Goal: Task Accomplishment & Management: Manage account settings

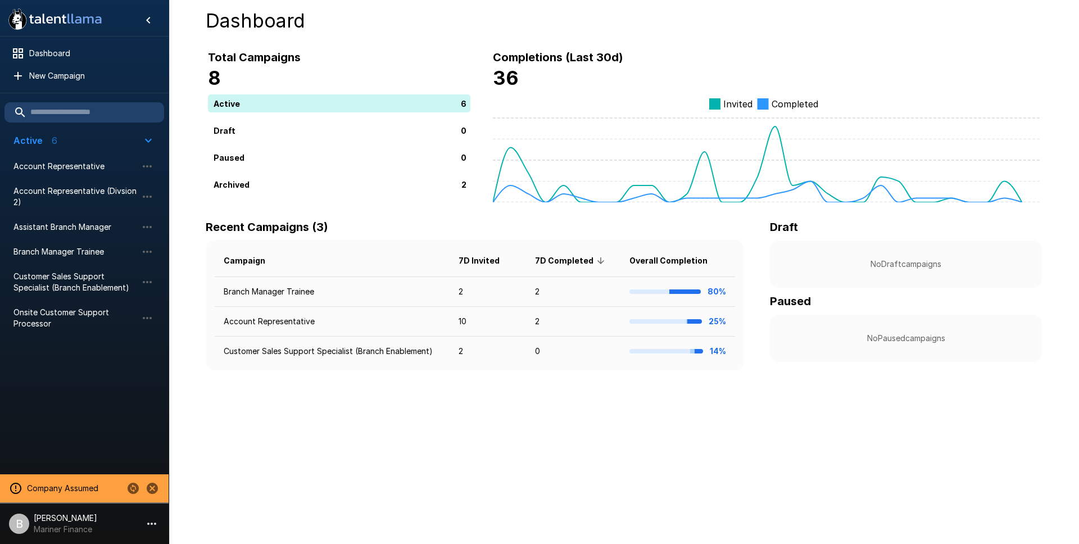
click at [48, 530] on p "Mariner Finance" at bounding box center [65, 529] width 63 height 11
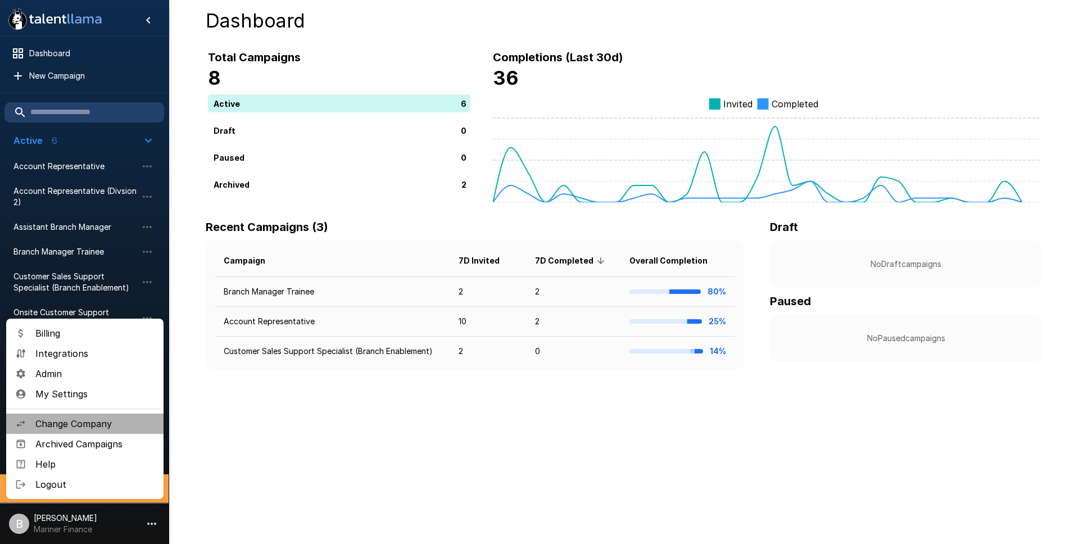
click at [108, 429] on span "Change Company" at bounding box center [94, 423] width 119 height 13
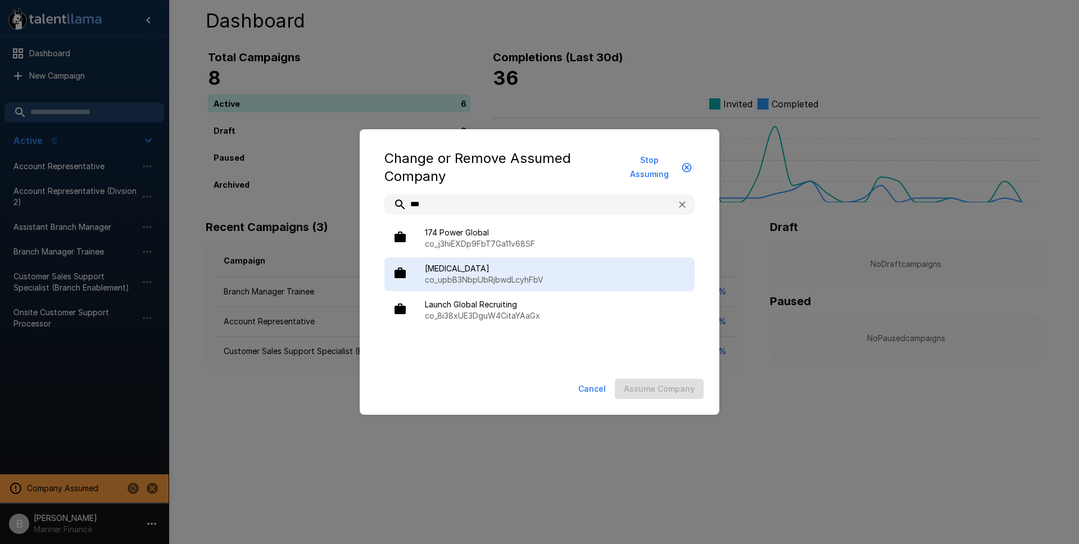
type input "***"
click at [468, 276] on p "co_upbB3NbpUbRjbwdLcyhFbV" at bounding box center [555, 279] width 261 height 11
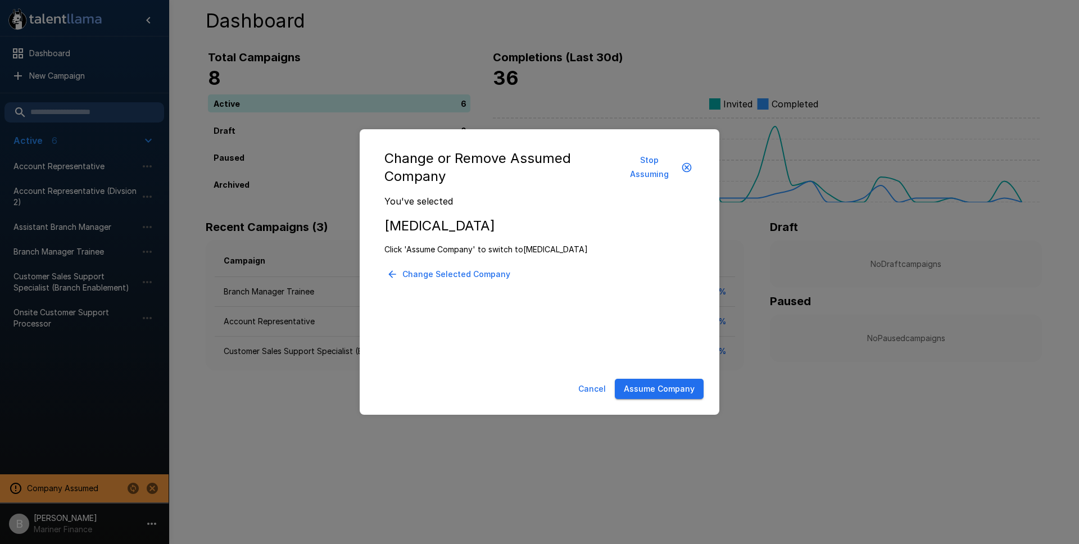
click at [658, 392] on button "Assume Company" at bounding box center [659, 389] width 89 height 21
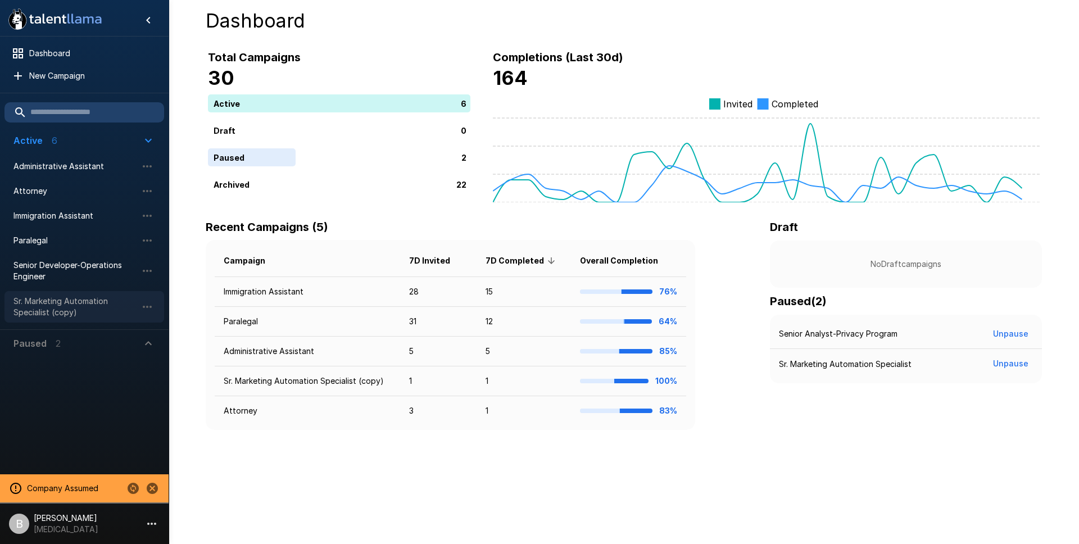
click at [61, 302] on span "Sr. Marketing Automation Specialist (copy)" at bounding box center [75, 306] width 124 height 22
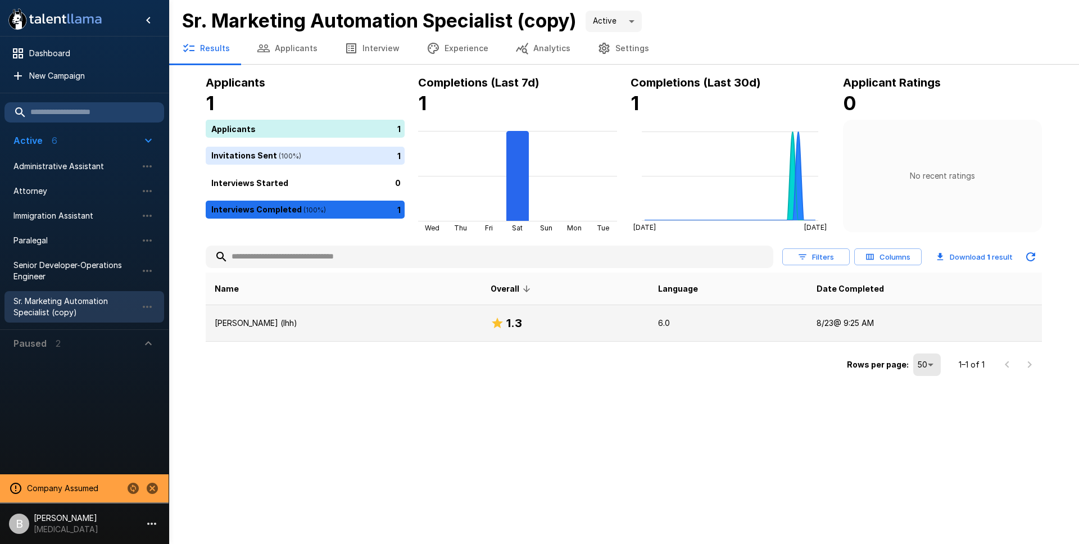
click at [278, 323] on p "Patricia Trevino (lhh)" at bounding box center [344, 322] width 258 height 11
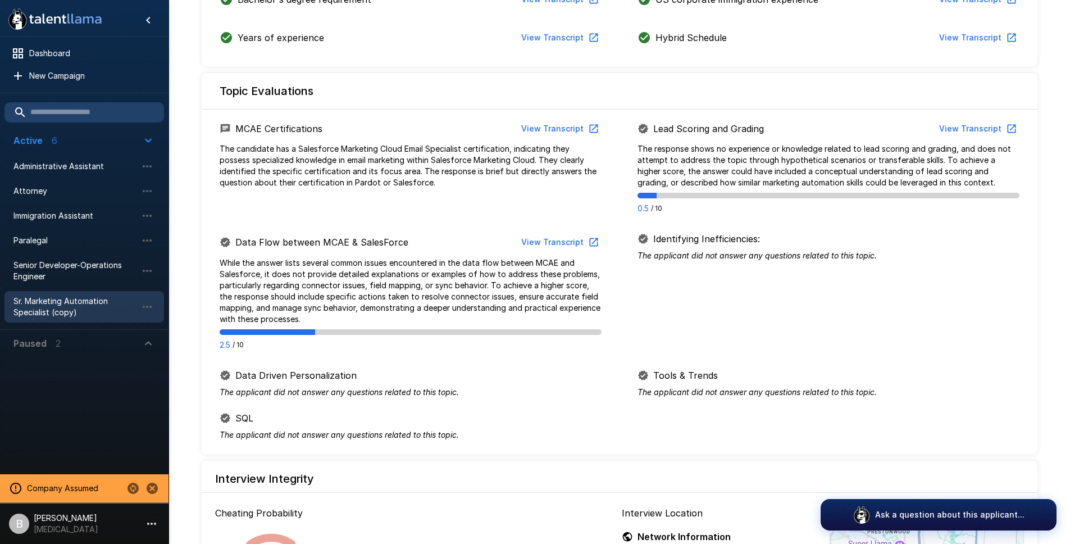
scroll to position [377, 0]
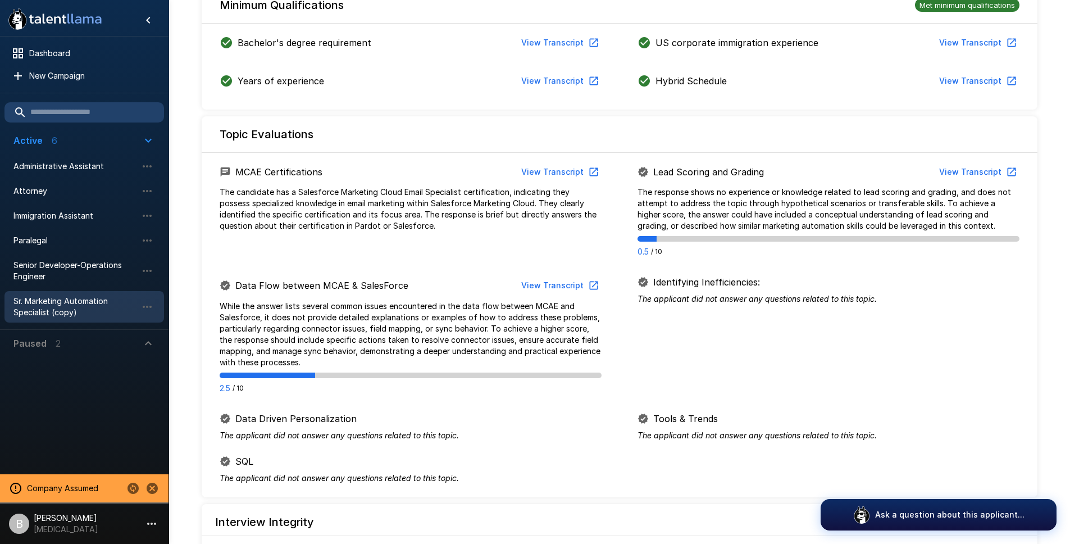
click at [397, 301] on p "While the answer lists several common issues encountered in the data flow betwe…" at bounding box center [411, 334] width 382 height 67
click at [565, 275] on button "View Transcript" at bounding box center [559, 285] width 85 height 21
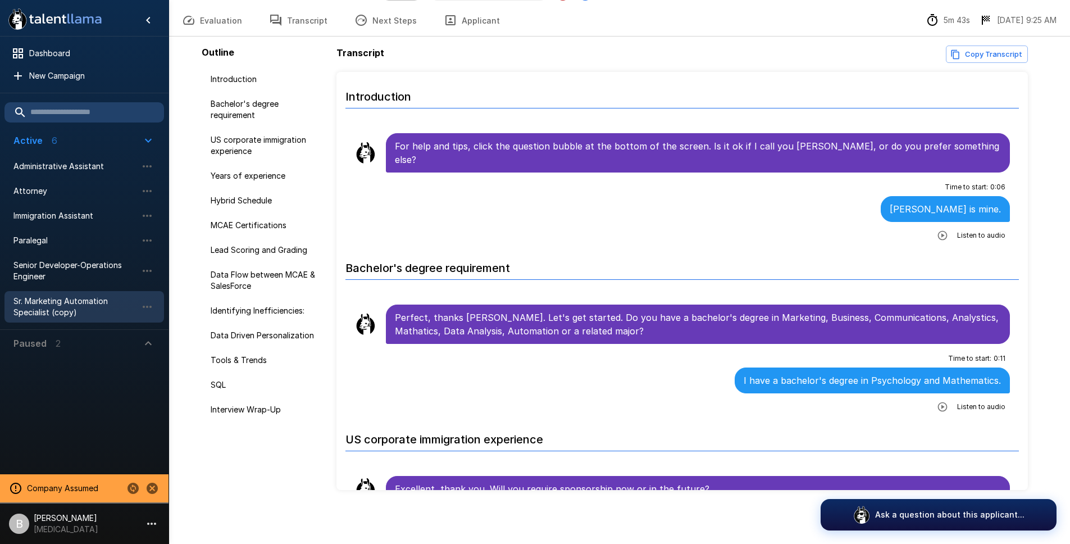
scroll to position [42, 0]
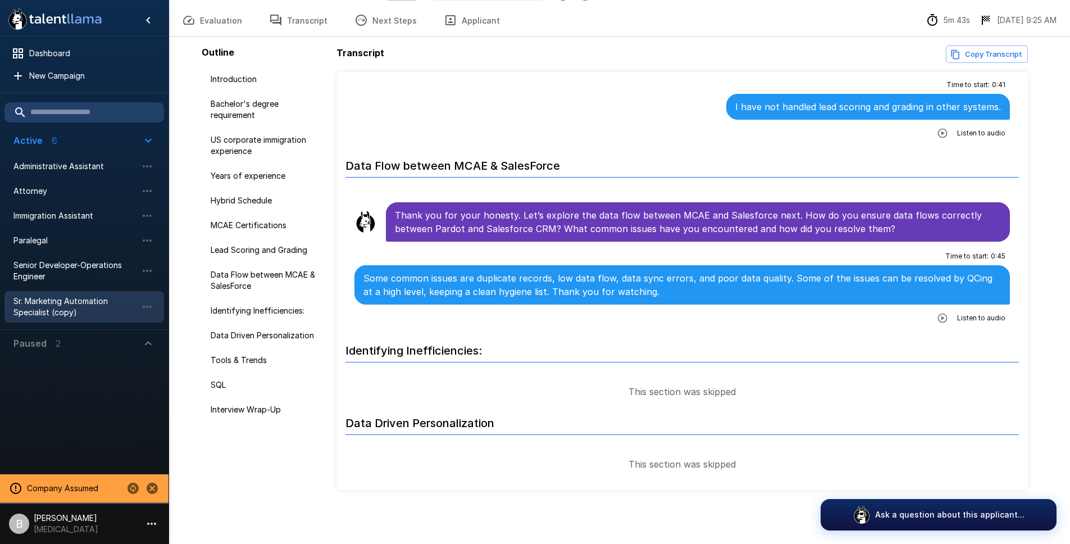
scroll to position [1316, 0]
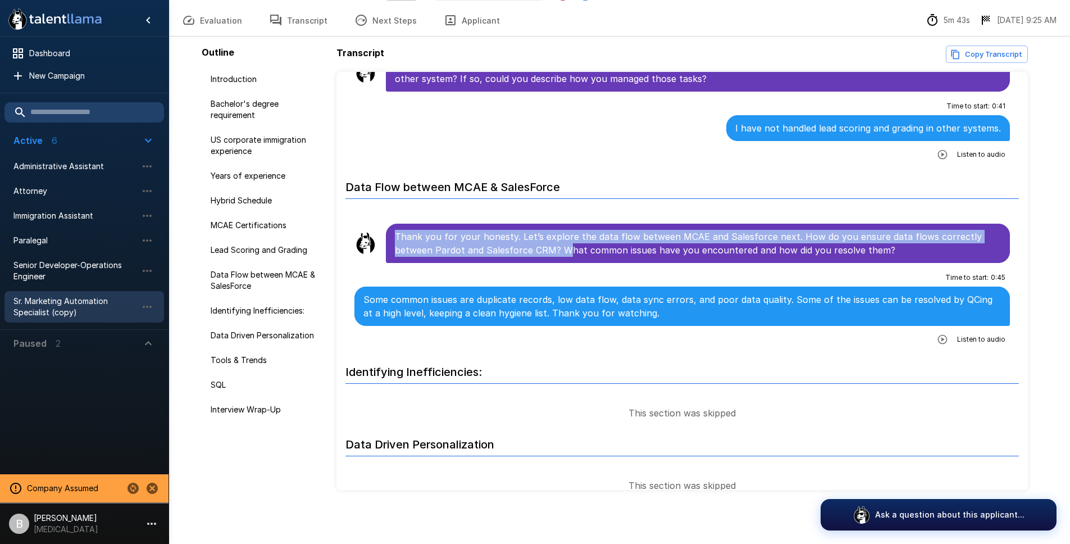
drag, startPoint x: 394, startPoint y: 211, endPoint x: 595, endPoint y: 228, distance: 201.8
click at [565, 230] on p "Thank you for your honesty. Let’s explore the data flow between MCAE and Salesf…" at bounding box center [698, 243] width 607 height 27
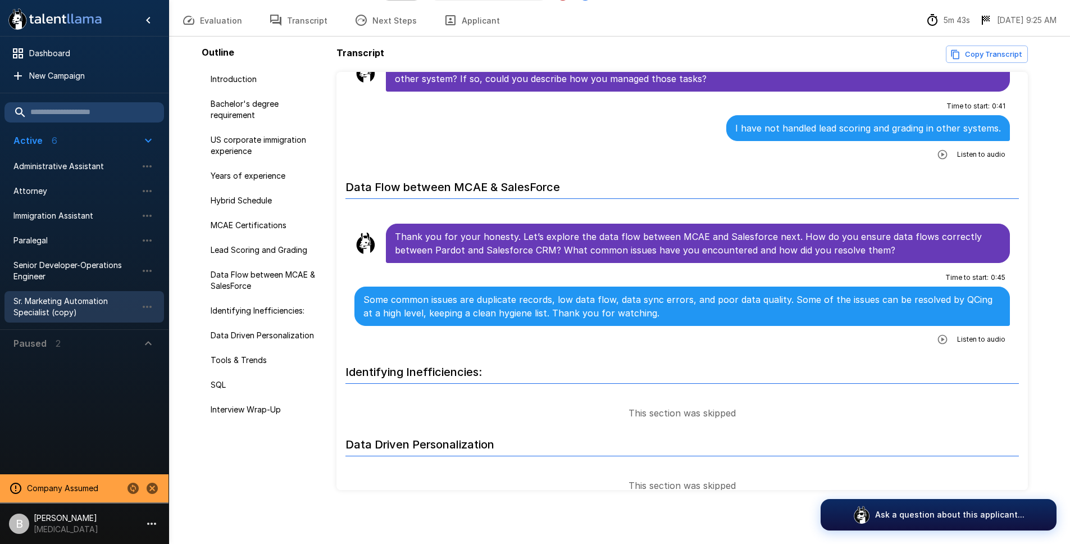
click at [631, 230] on p "Thank you for your honesty. Let’s explore the data flow between MCAE and Salesf…" at bounding box center [698, 243] width 607 height 27
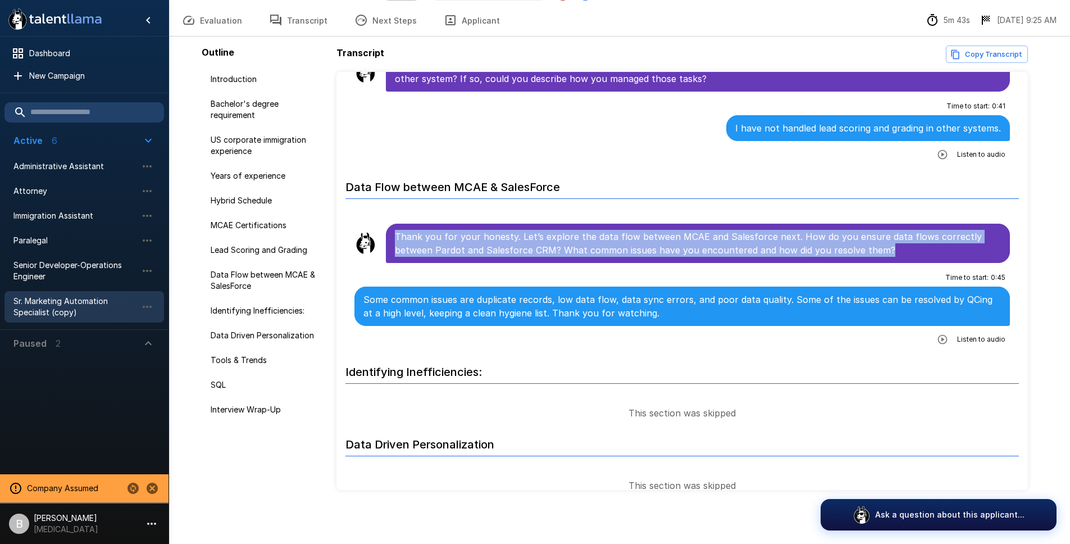
drag, startPoint x: 904, startPoint y: 225, endPoint x: 391, endPoint y: 208, distance: 513.2
click at [391, 224] on div "Thank you for your honesty. Let’s explore the data flow between MCAE and Salesf…" at bounding box center [698, 243] width 625 height 39
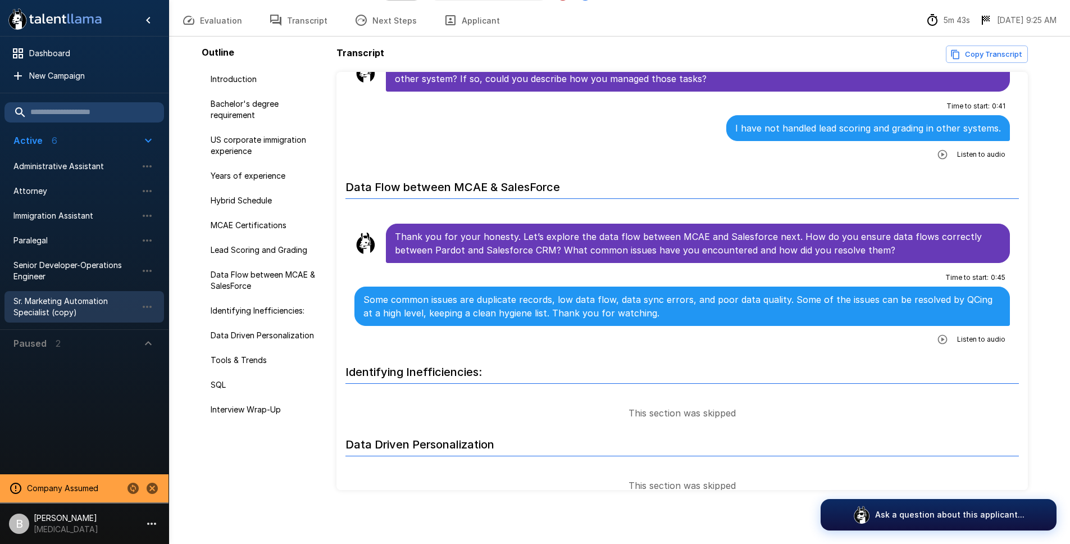
click at [520, 269] on div "Time to start : 0 : 45 Some common issues are duplicate records, low data flow,…" at bounding box center [682, 309] width 656 height 80
click at [826, 269] on div "Time to start : 0 : 45 Some common issues are duplicate records, low data flow,…" at bounding box center [682, 309] width 656 height 80
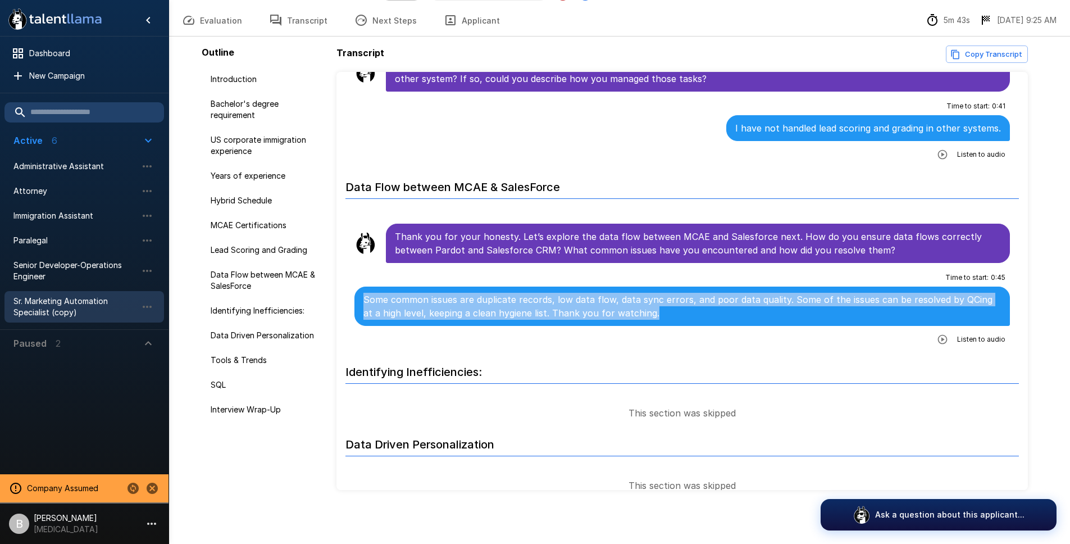
drag, startPoint x: 664, startPoint y: 285, endPoint x: 369, endPoint y: 266, distance: 296.1
click at [369, 293] on p "Some common issues are duplicate records, low data flow, data sync errors, and …" at bounding box center [682, 306] width 638 height 27
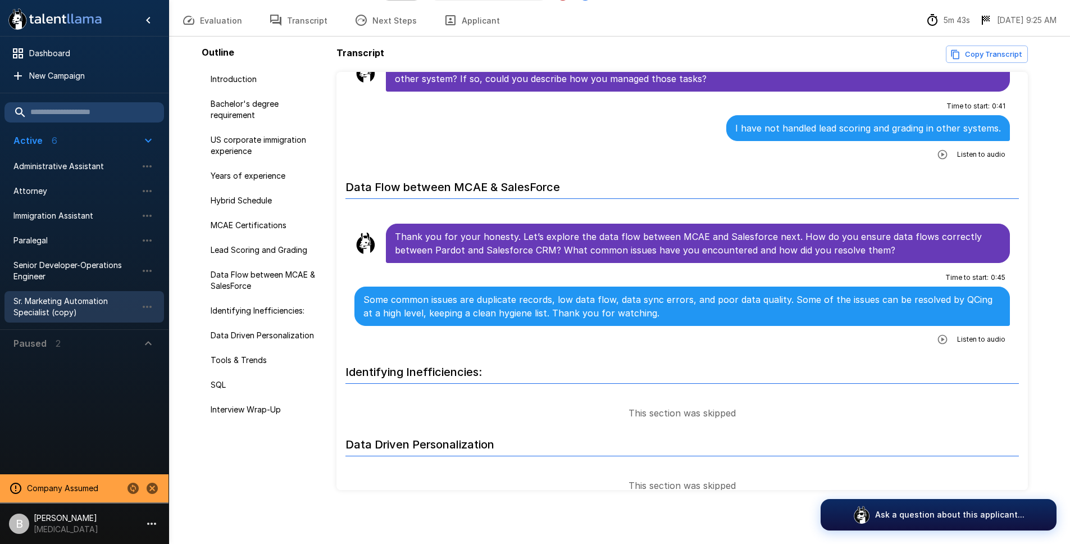
click at [367, 293] on p "Some common issues are duplicate records, low data flow, data sync errors, and …" at bounding box center [682, 306] width 638 height 27
click at [701, 230] on p "Thank you for your honesty. Let’s explore the data flow between MCAE and Salesf…" at bounding box center [698, 243] width 607 height 27
click at [880, 230] on p "Thank you for your honesty. Let’s explore the data flow between MCAE and Salesf…" at bounding box center [698, 243] width 607 height 27
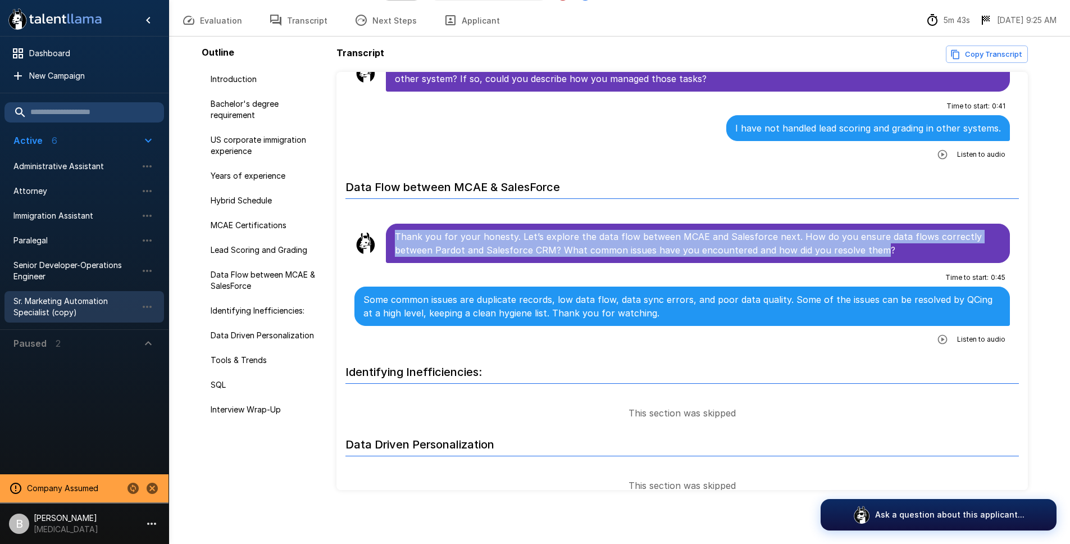
drag, startPoint x: 878, startPoint y: 222, endPoint x: 371, endPoint y: 196, distance: 507.4
click at [371, 221] on li "Thank you for your honesty. Let’s explore the data flow between MCAE and Salesf…" at bounding box center [682, 243] width 674 height 44
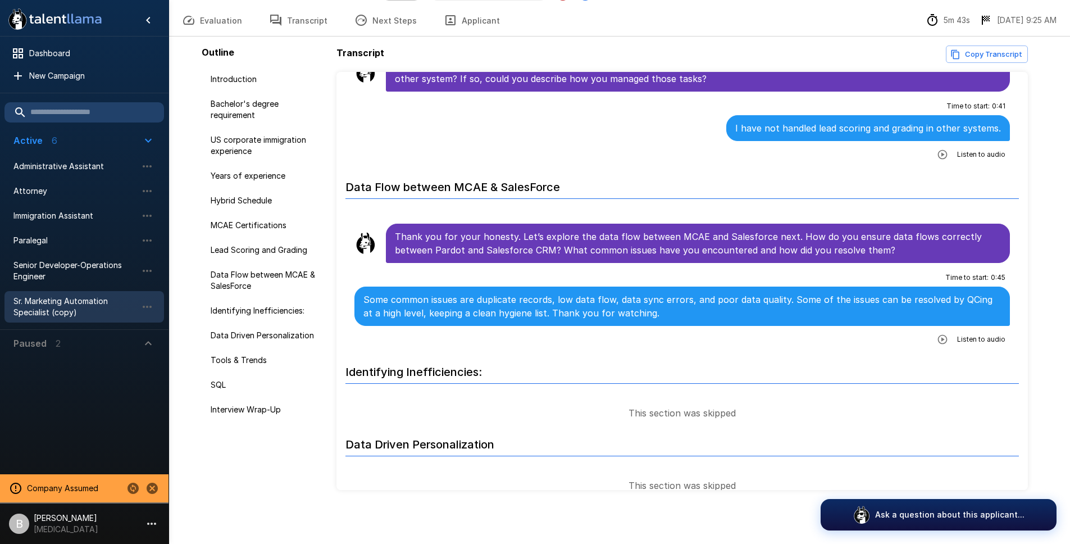
click at [504, 230] on p "Thank you for your honesty. Let’s explore the data flow between MCAE and Salesf…" at bounding box center [698, 243] width 607 height 27
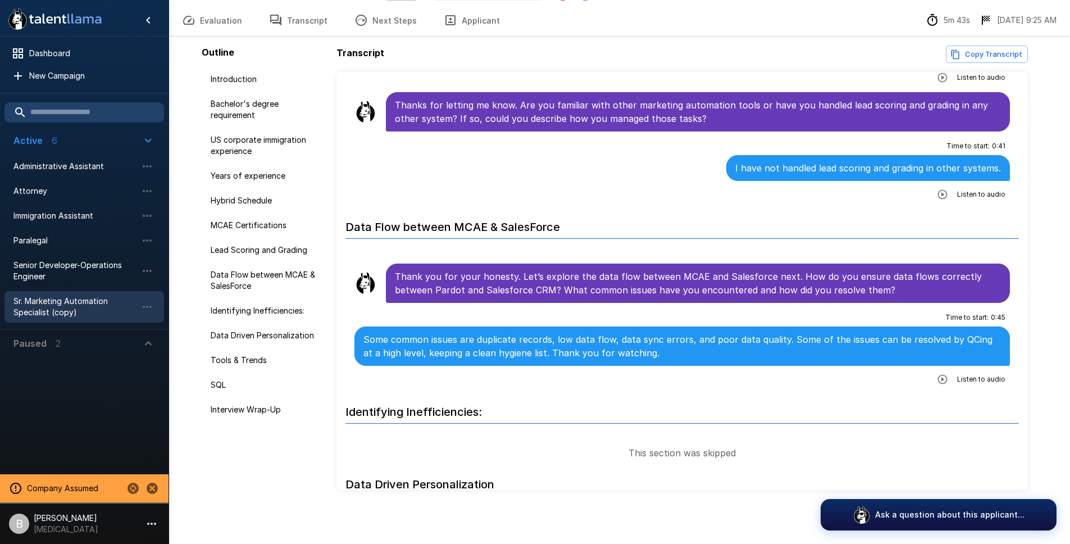
scroll to position [1240, 0]
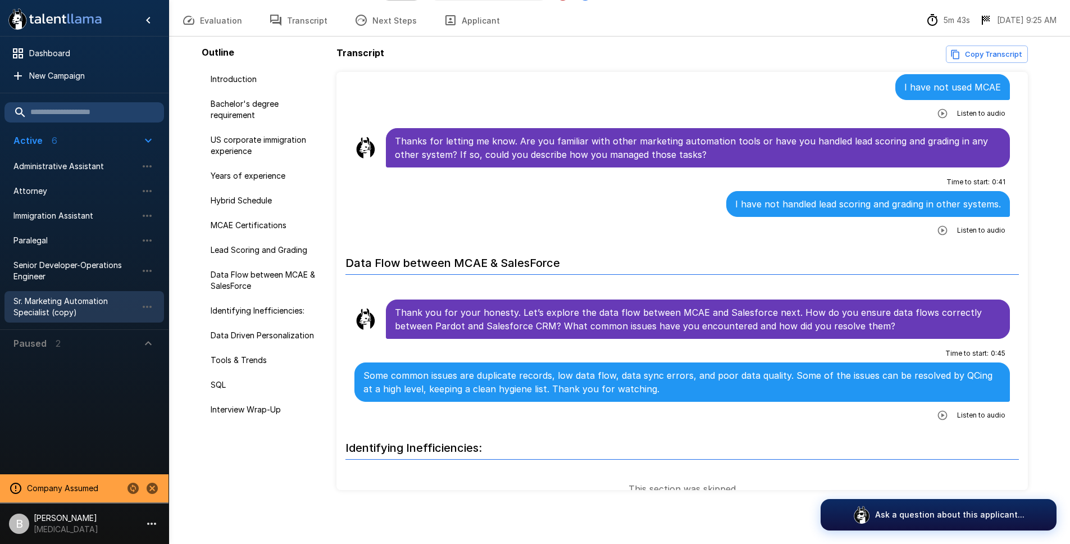
click at [589, 362] on div "Some common issues are duplicate records, low data flow, data sync errors, and …" at bounding box center [682, 381] width 656 height 39
click at [447, 306] on p "Thank you for your honesty. Let’s explore the data flow between MCAE and Salesf…" at bounding box center [698, 319] width 607 height 27
drag, startPoint x: 902, startPoint y: 303, endPoint x: 801, endPoint y: 285, distance: 102.8
click at [836, 306] on p "Thank you for your honesty. Let’s explore the data flow between MCAE and Salesf…" at bounding box center [698, 319] width 607 height 27
click at [461, 306] on p "Thank you for your honesty. Let’s explore the data flow between MCAE and Salesf…" at bounding box center [698, 319] width 607 height 27
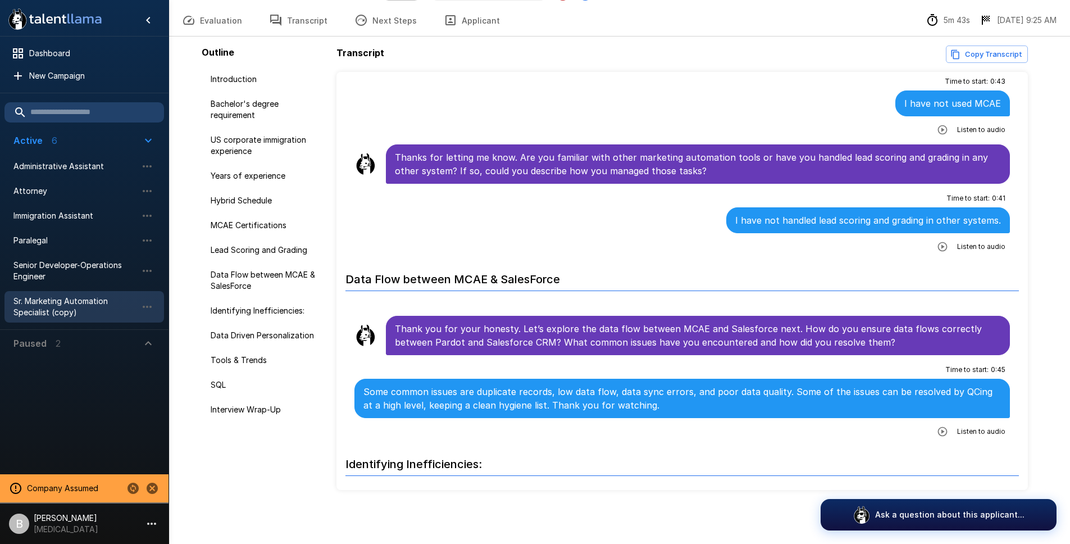
scroll to position [1205, 0]
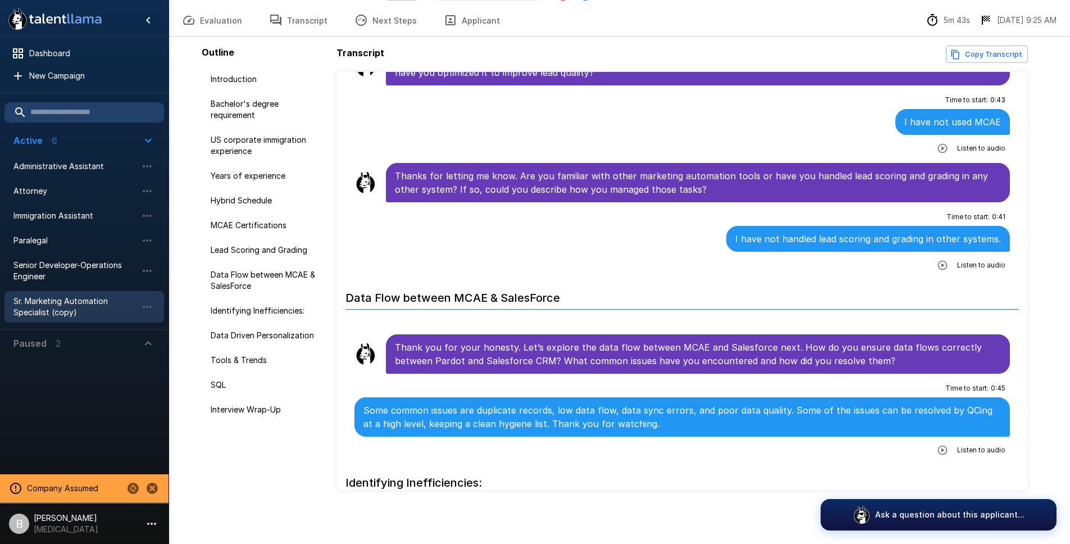
click at [667, 403] on p "Some common issues are duplicate records, low data flow, data sync errors, and …" at bounding box center [682, 416] width 638 height 27
click at [937, 444] on icon "button" at bounding box center [942, 449] width 11 height 11
click at [891, 445] on icon "button" at bounding box center [896, 450] width 11 height 11
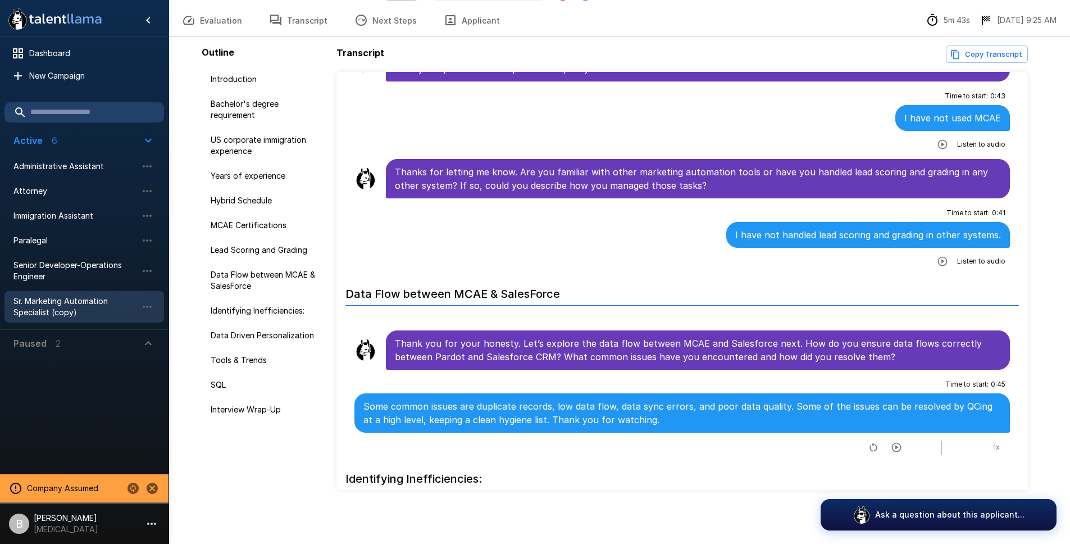
scroll to position [1211, 0]
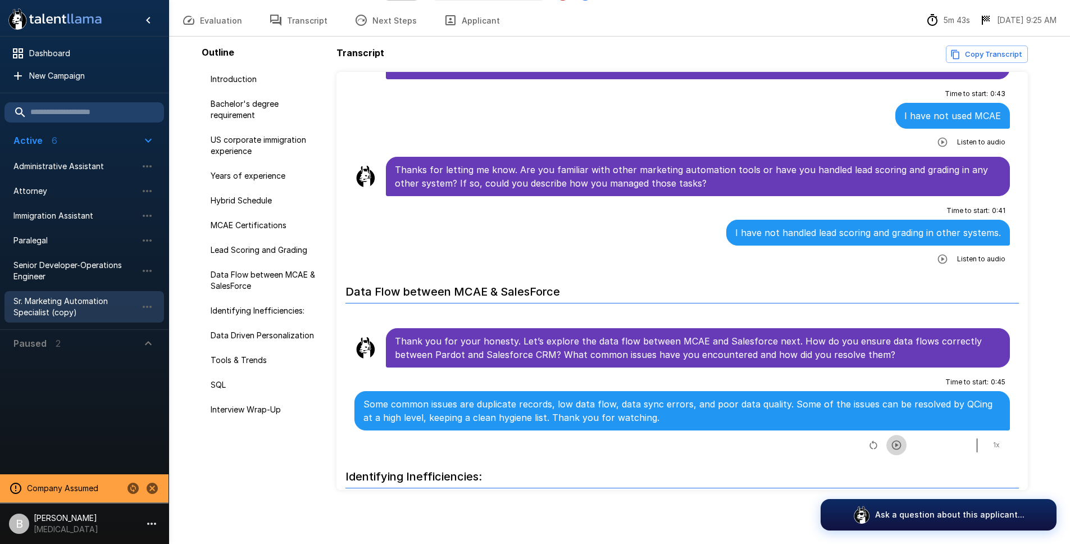
click at [891, 439] on icon "button" at bounding box center [896, 444] width 11 height 11
click at [725, 397] on p "Some common issues are duplicate records, low data flow, data sync errors, and …" at bounding box center [682, 410] width 638 height 27
click at [872, 397] on p "Some common issues are duplicate records, low data flow, data sync errors, and …" at bounding box center [682, 410] width 638 height 27
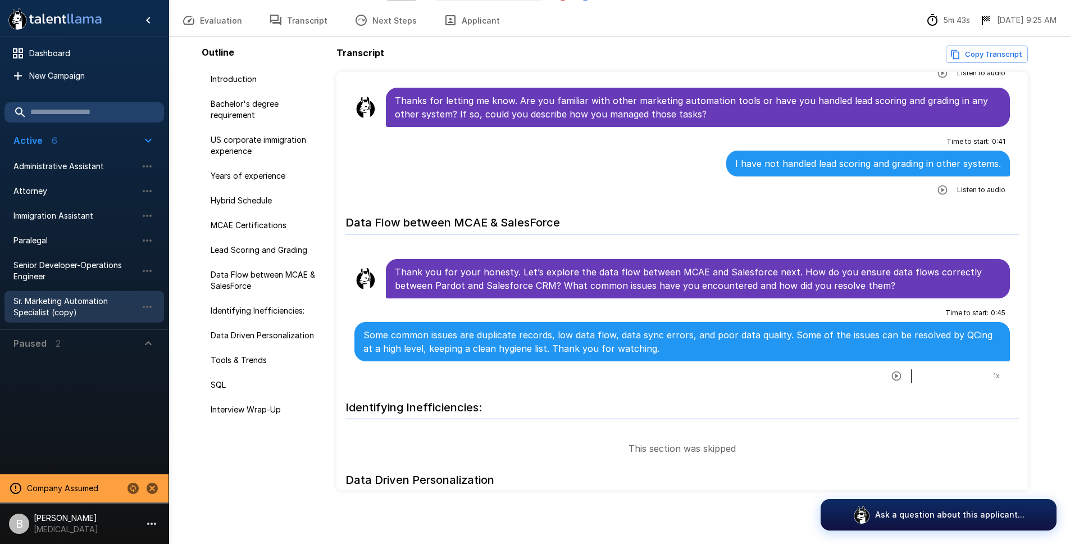
scroll to position [1286, 0]
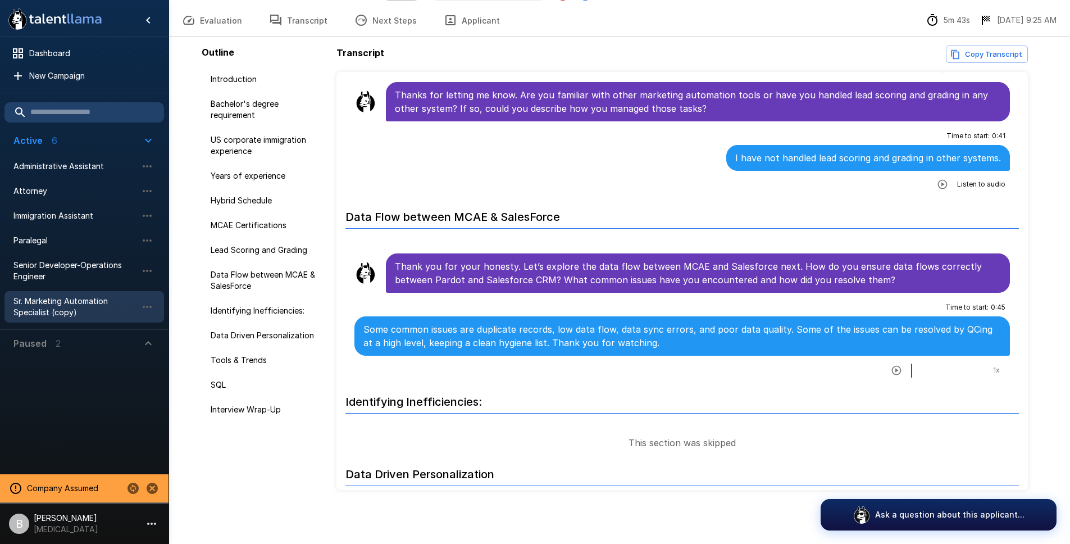
click at [637, 353] on li "Time to start : 0 : 45 Some common issues are duplicate records, low data flow,…" at bounding box center [682, 338] width 674 height 87
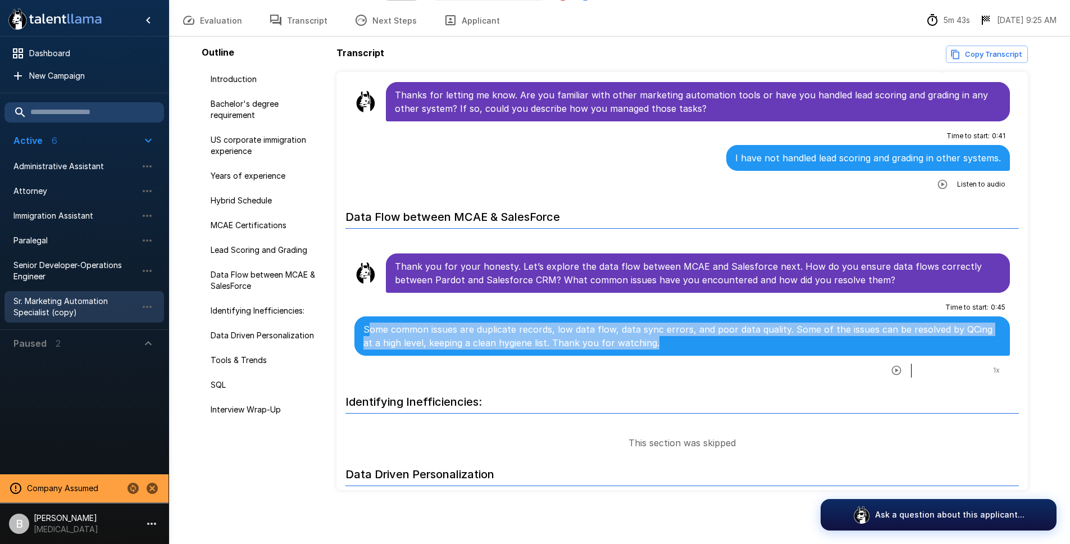
drag, startPoint x: 643, startPoint y: 313, endPoint x: 374, endPoint y: 297, distance: 269.6
click at [371, 322] on p "Some common issues are duplicate records, low data flow, data sync errors, and …" at bounding box center [682, 335] width 638 height 27
click at [374, 322] on p "Some common issues are duplicate records, low data flow, data sync errors, and …" at bounding box center [682, 335] width 638 height 27
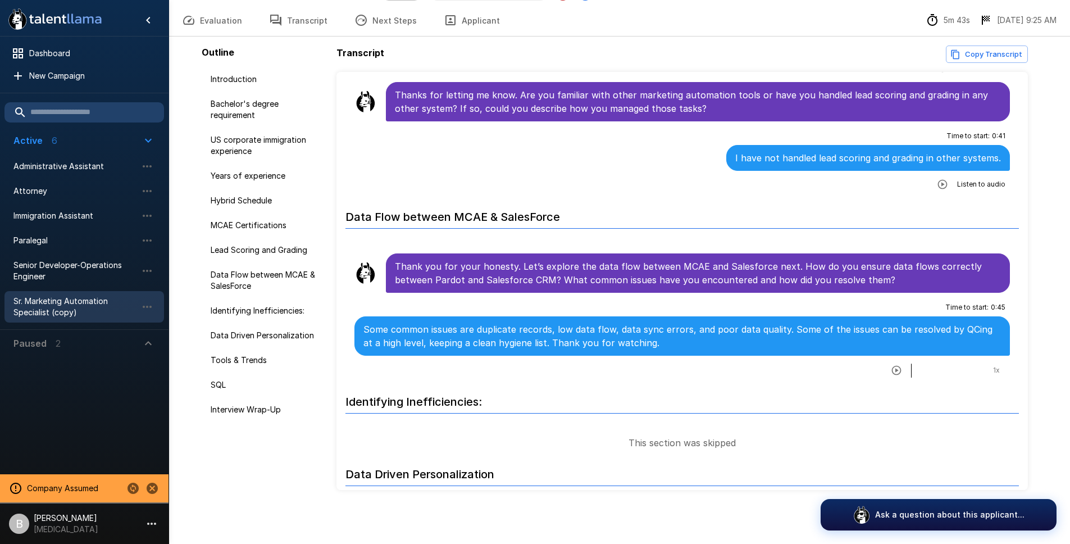
click at [615, 322] on p "Some common issues are duplicate records, low data flow, data sync errors, and …" at bounding box center [682, 335] width 638 height 27
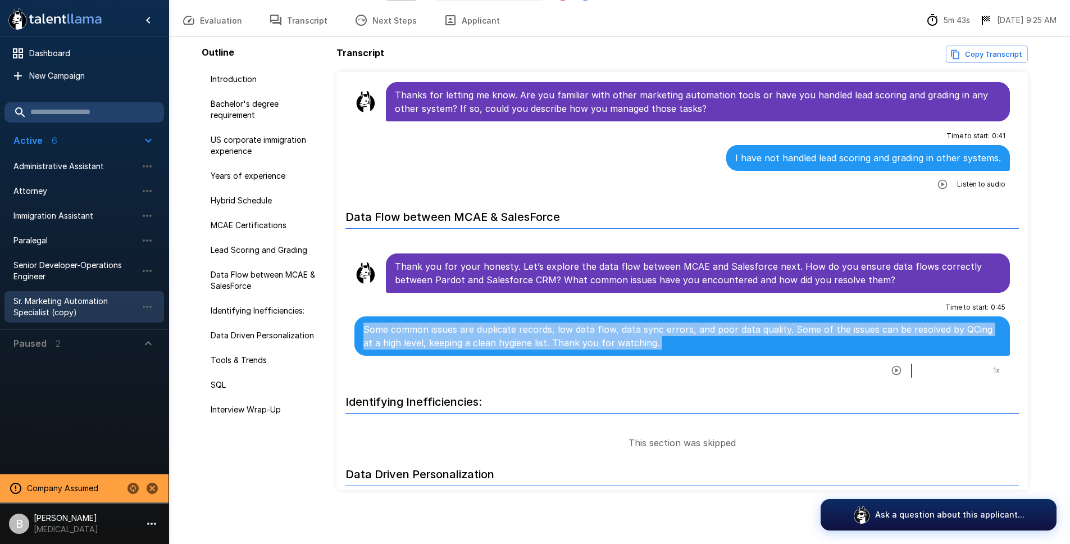
click at [615, 322] on p "Some common issues are duplicate records, low data flow, data sync errors, and …" at bounding box center [682, 335] width 638 height 27
click at [540, 322] on p "Some common issues are duplicate records, low data flow, data sync errors, and …" at bounding box center [682, 335] width 638 height 27
drag, startPoint x: 360, startPoint y: 299, endPoint x: 650, endPoint y: 313, distance: 290.2
click at [650, 316] on div "Some common issues are duplicate records, low data flow, data sync errors, and …" at bounding box center [682, 335] width 656 height 39
click at [650, 322] on p "Some common issues are duplicate records, low data flow, data sync errors, and …" at bounding box center [682, 335] width 638 height 27
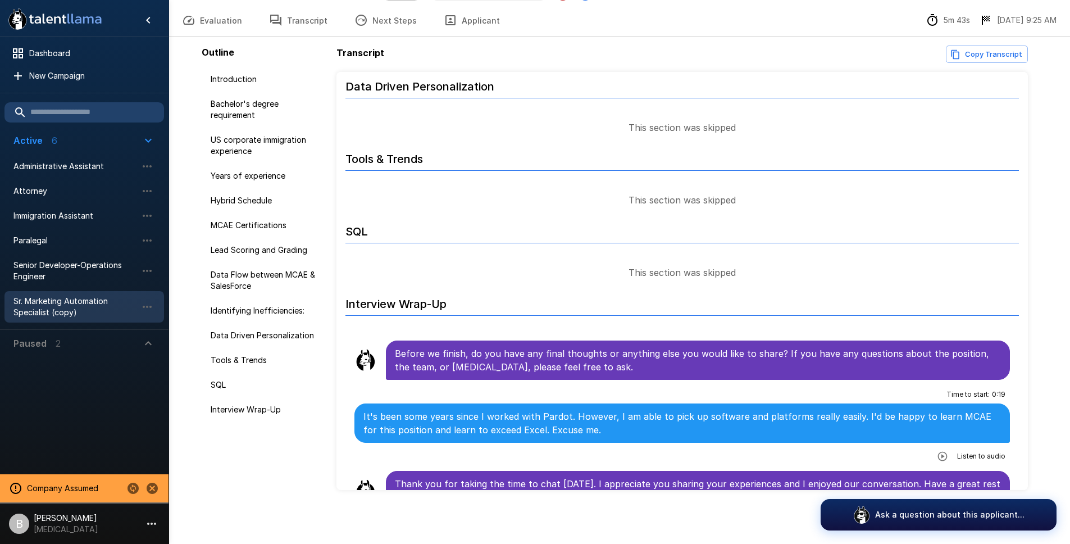
scroll to position [0, 0]
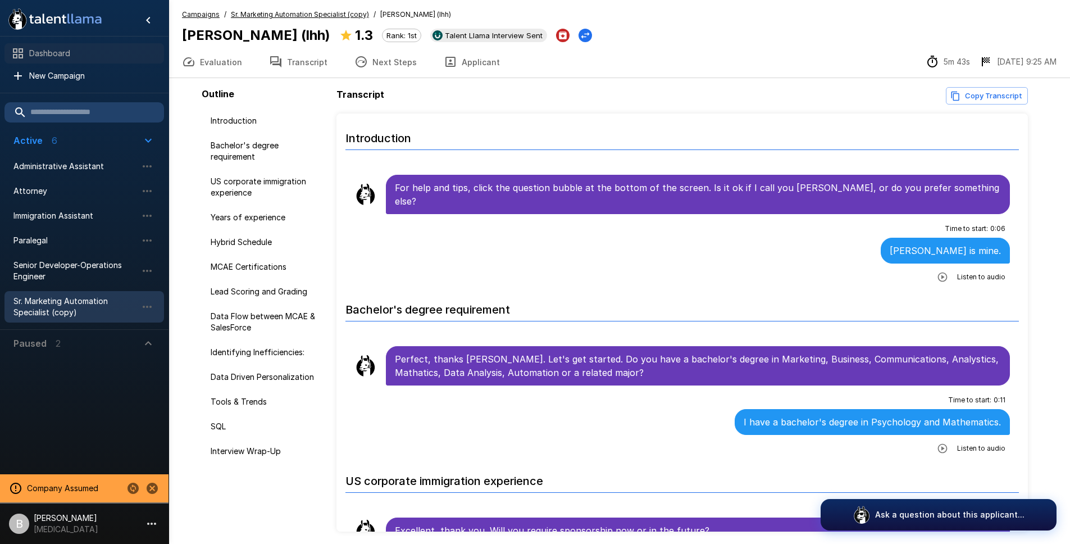
click at [59, 53] on span "Dashboard" at bounding box center [92, 53] width 126 height 11
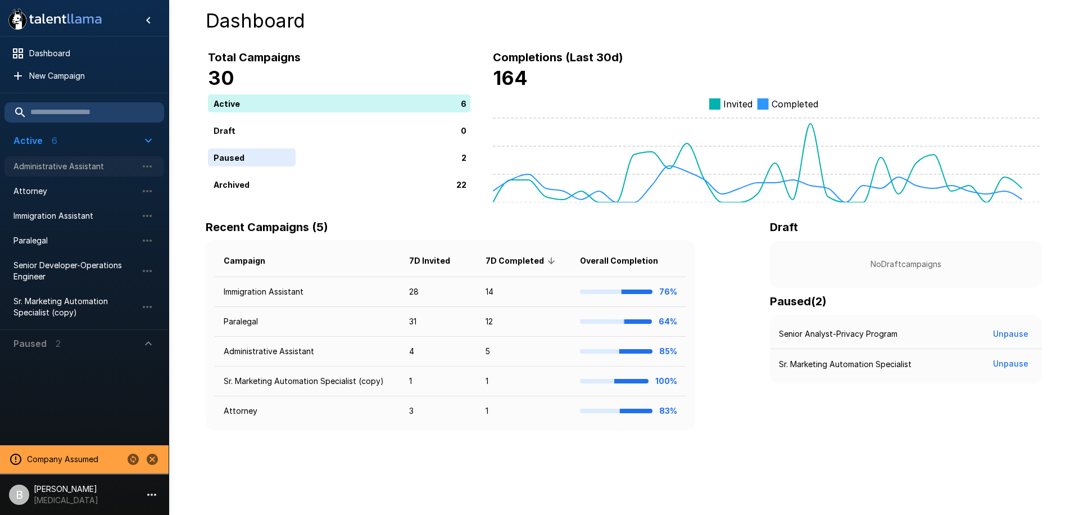
click at [60, 170] on span "Administrative Assistant" at bounding box center [75, 166] width 124 height 11
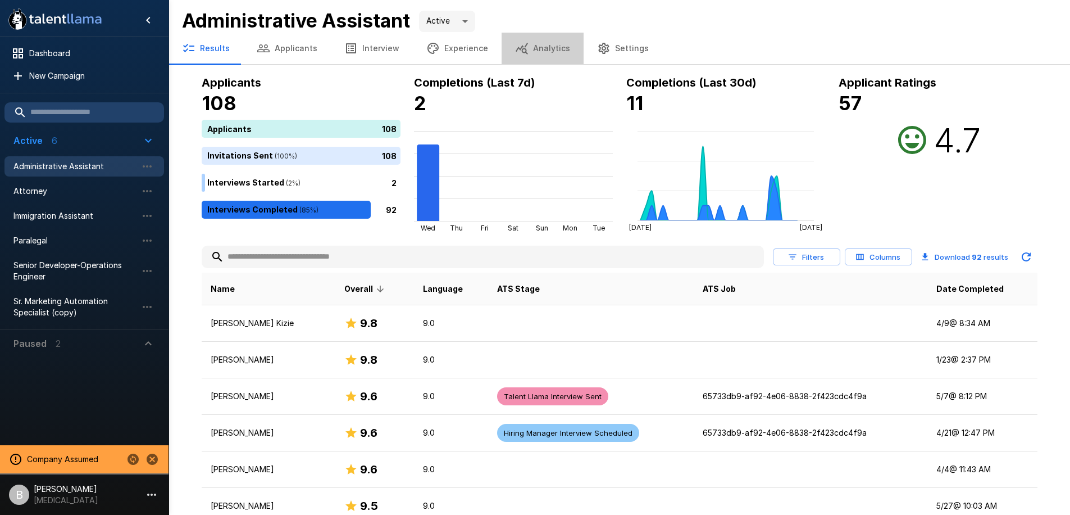
click at [540, 52] on button "Analytics" at bounding box center [543, 48] width 82 height 31
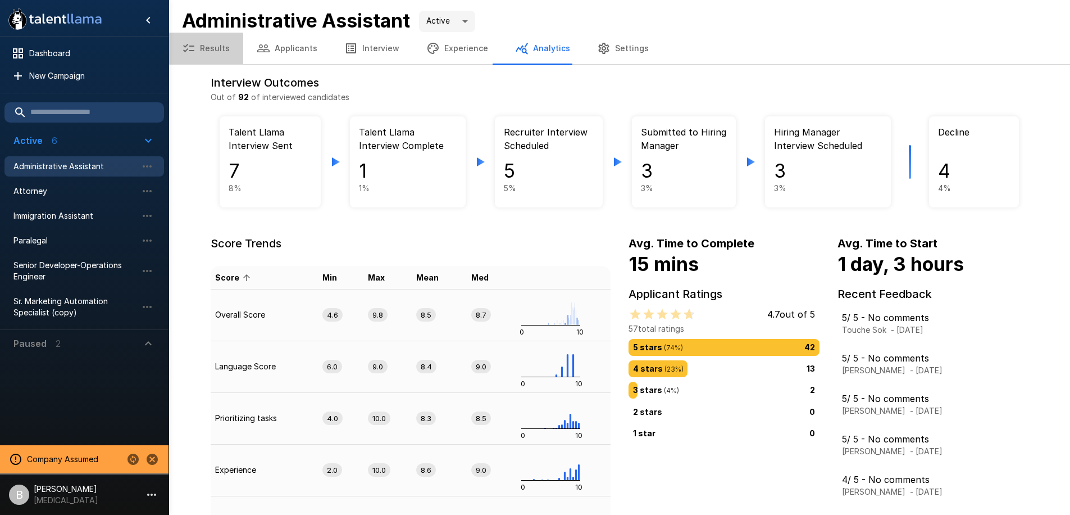
click at [211, 52] on button "Results" at bounding box center [206, 48] width 75 height 31
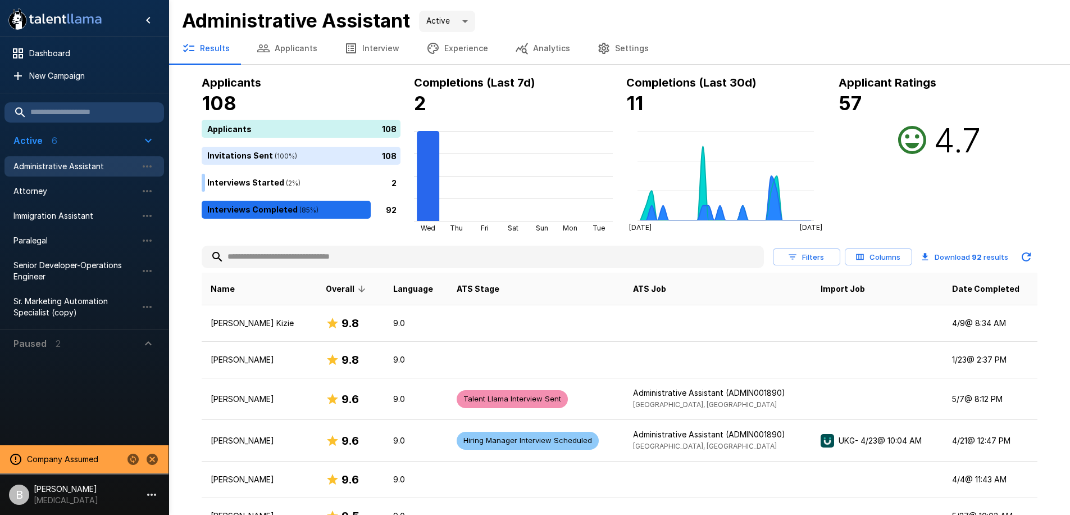
click at [523, 51] on button "Analytics" at bounding box center [543, 48] width 82 height 31
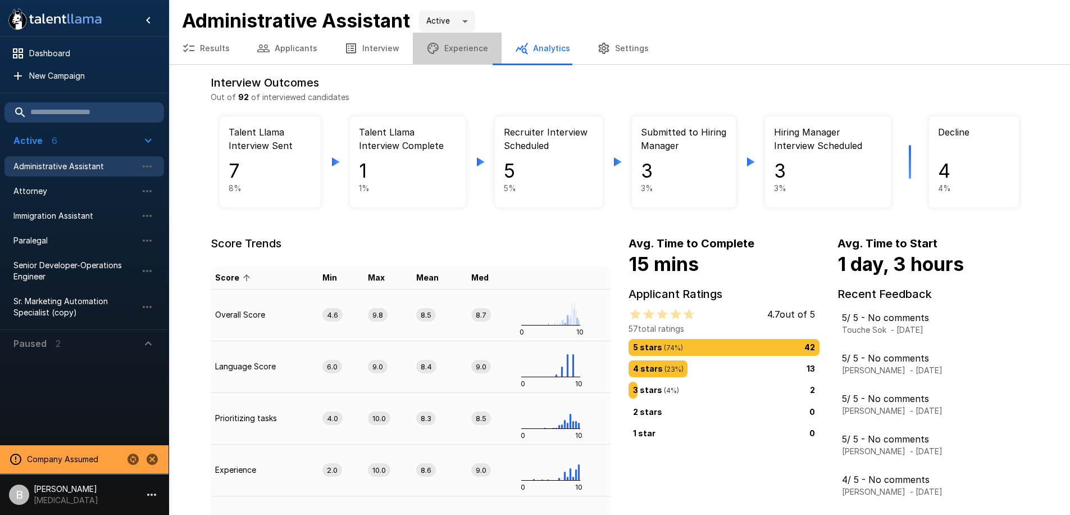
click at [451, 47] on button "Experience" at bounding box center [457, 48] width 89 height 31
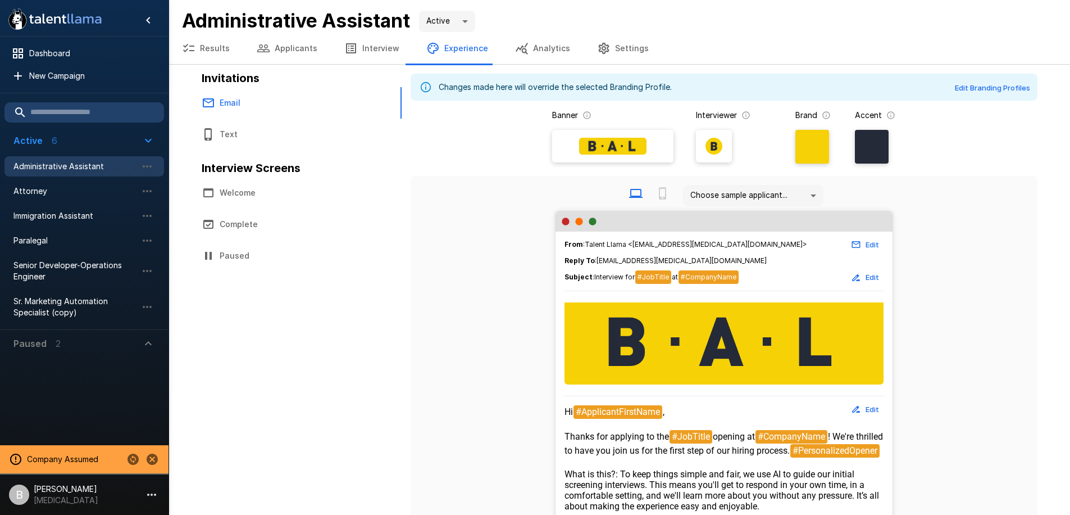
click at [203, 49] on button "Results" at bounding box center [206, 48] width 75 height 31
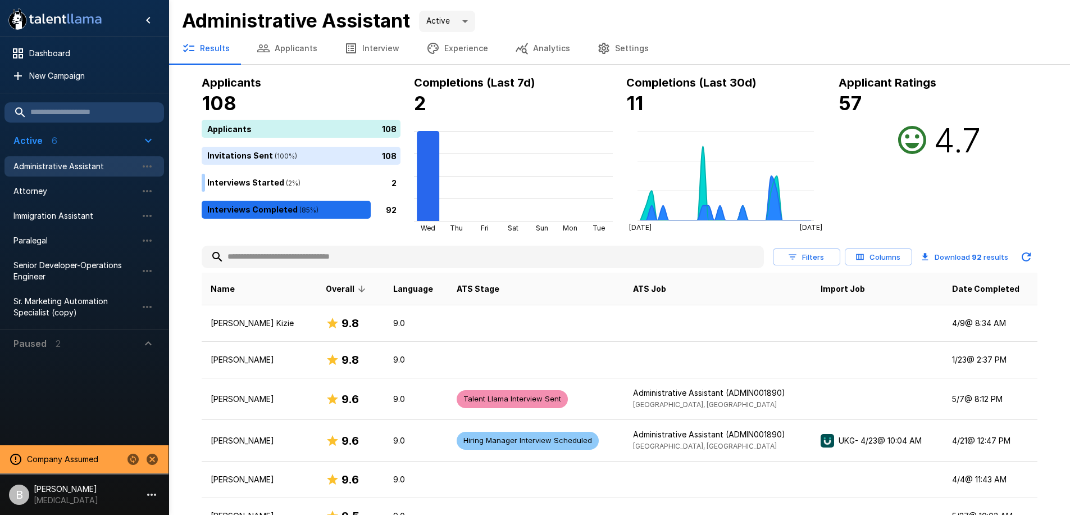
click at [821, 254] on button "Filters" at bounding box center [806, 256] width 67 height 17
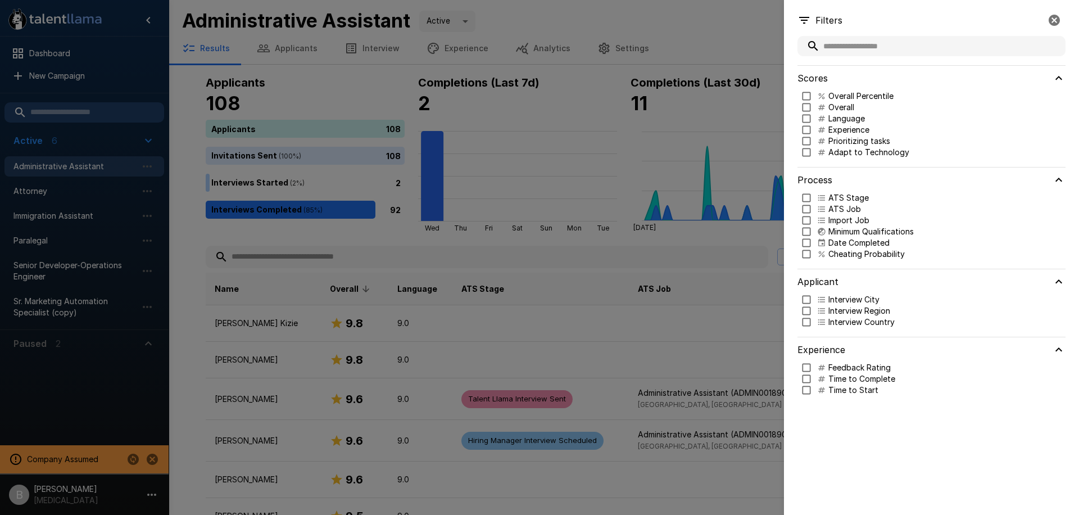
click at [739, 102] on div at bounding box center [539, 257] width 1079 height 515
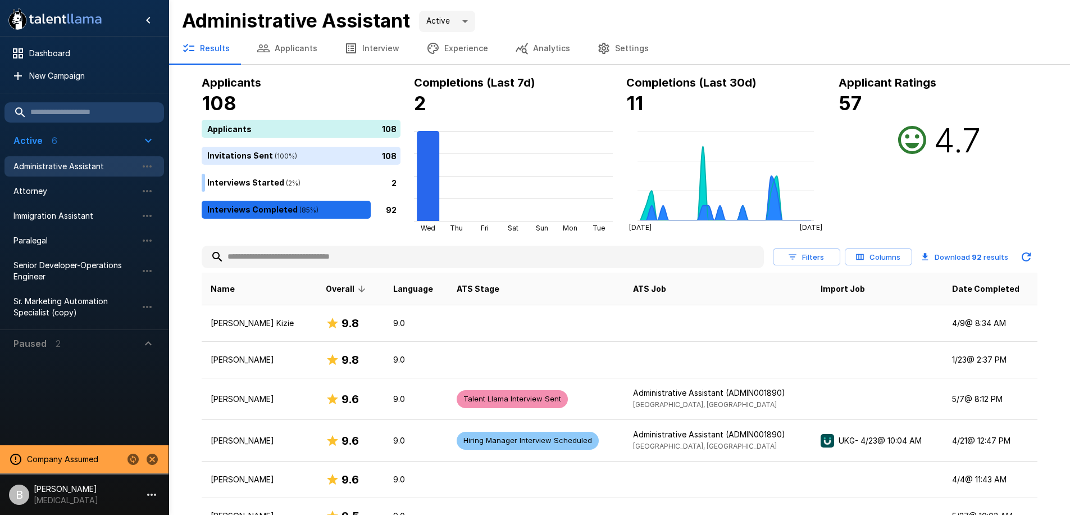
click at [808, 254] on button "Filters" at bounding box center [806, 256] width 67 height 17
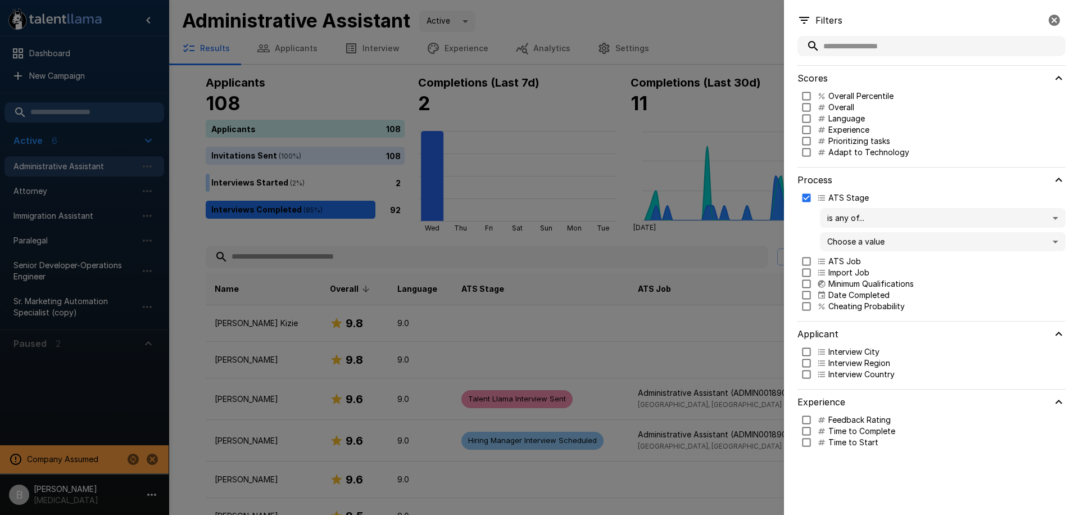
click at [1048, 235] on body ".st0{fill:#FFFFFF;} .st1{fill:#76a4ed;} Dashboard New Campaign Active 6 Adminis…" at bounding box center [543, 257] width 1087 height 515
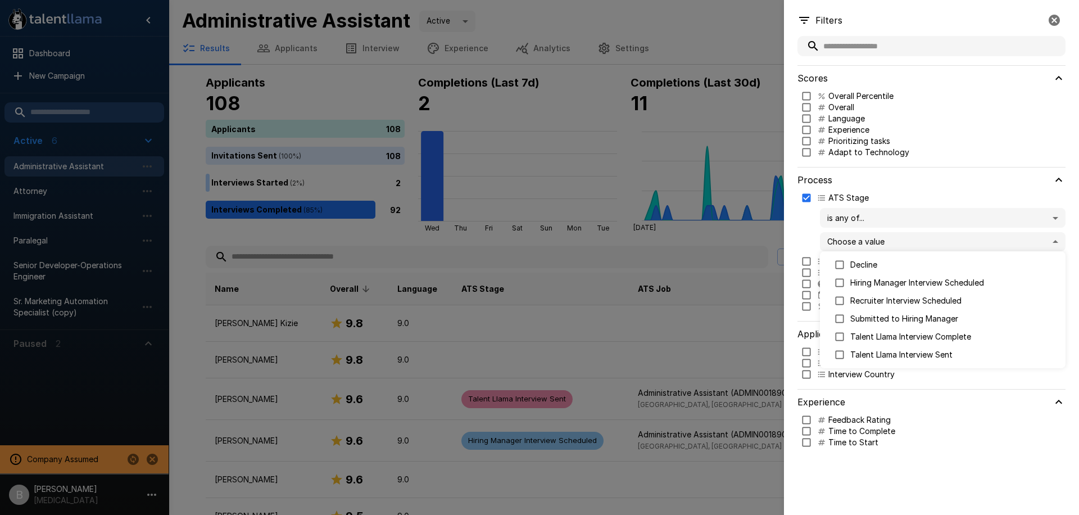
click at [173, 172] on div at bounding box center [539, 257] width 1079 height 515
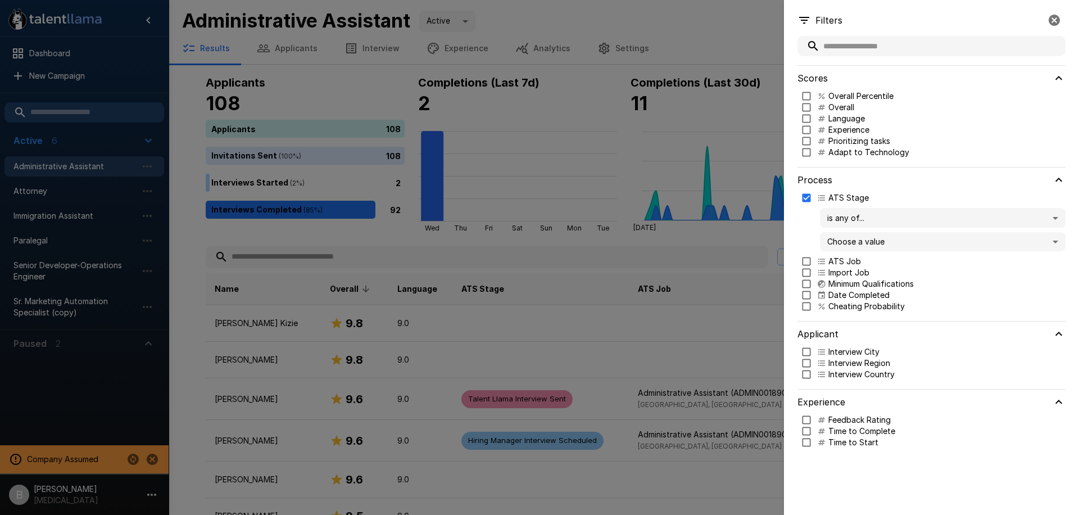
click at [173, 172] on div at bounding box center [539, 257] width 1079 height 515
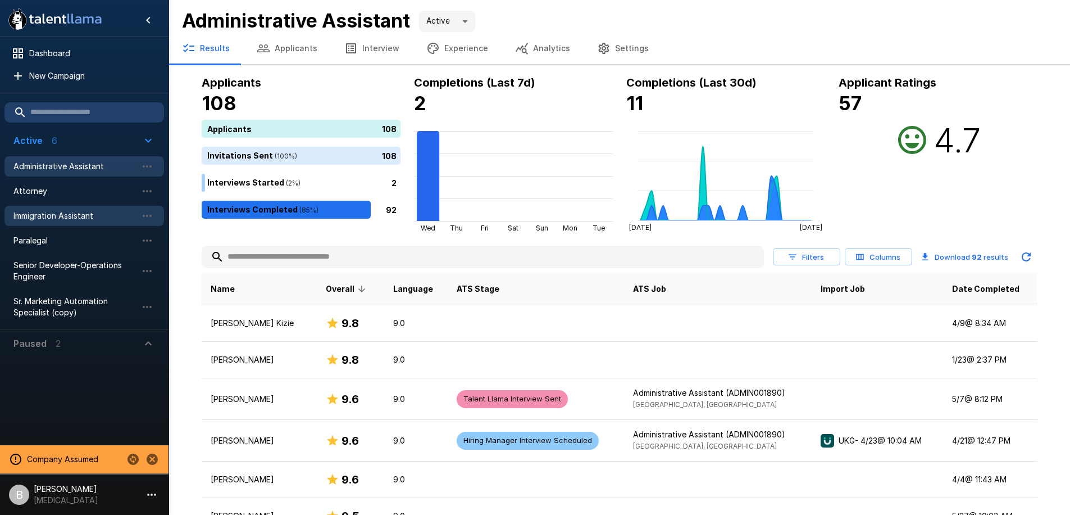
click at [71, 208] on div "Immigration Assistant" at bounding box center [84, 216] width 160 height 20
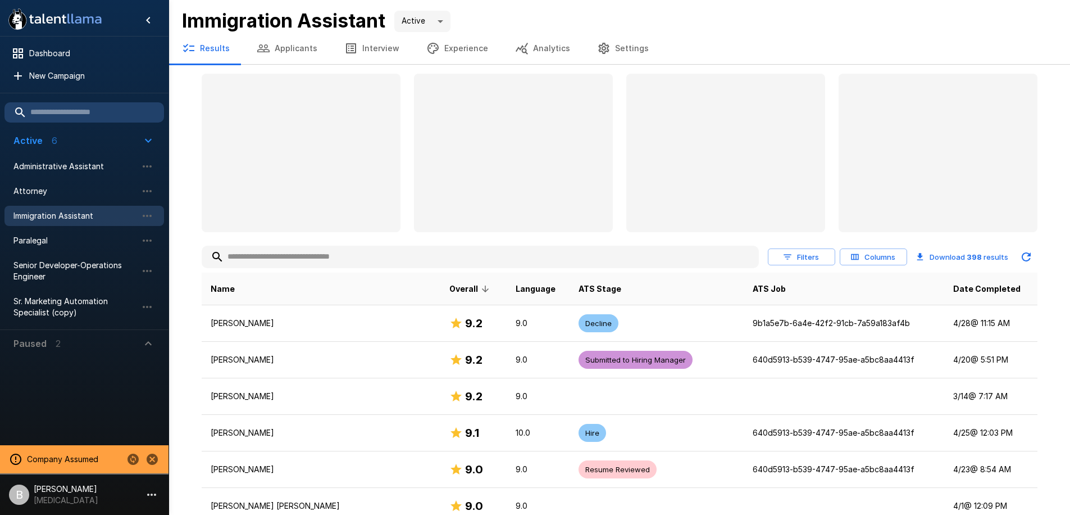
click at [520, 43] on button "Analytics" at bounding box center [543, 48] width 82 height 31
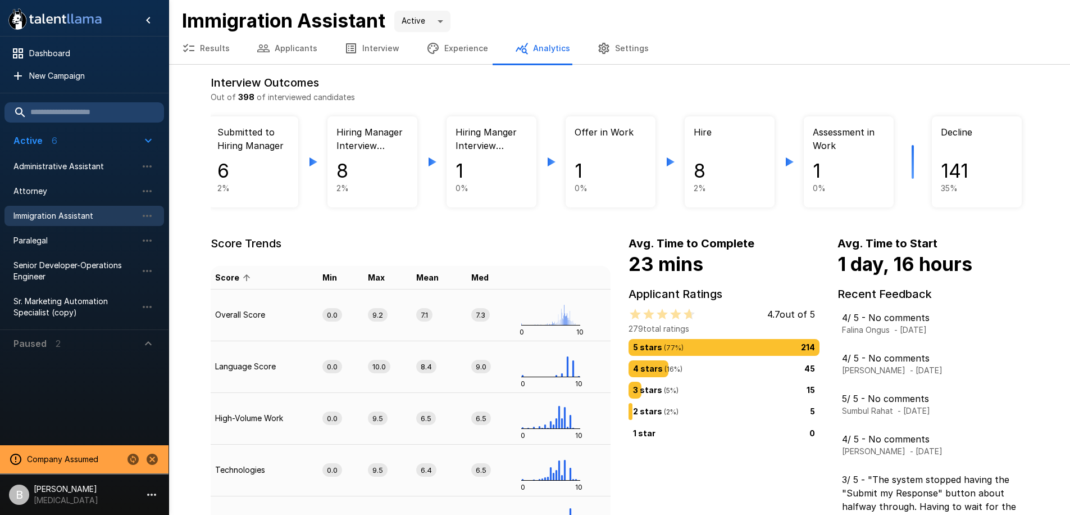
scroll to position [0, 490]
click at [212, 57] on button "Results" at bounding box center [206, 48] width 75 height 31
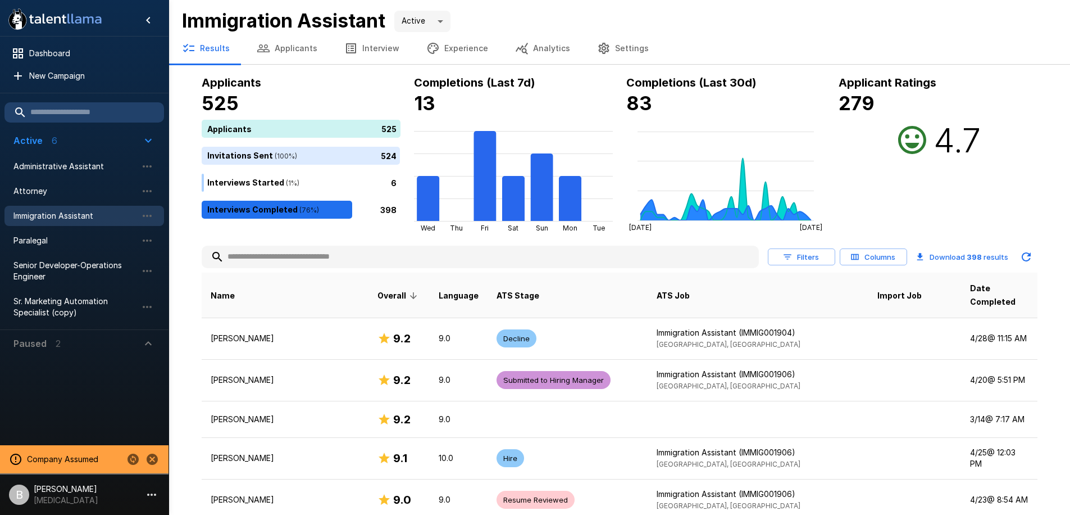
click at [553, 262] on input "text" at bounding box center [480, 257] width 557 height 20
click at [680, 33] on div "Results Applicants Interview Experience Analytics Settings" at bounding box center [620, 48] width 902 height 31
click at [814, 249] on button "Filters" at bounding box center [801, 256] width 67 height 17
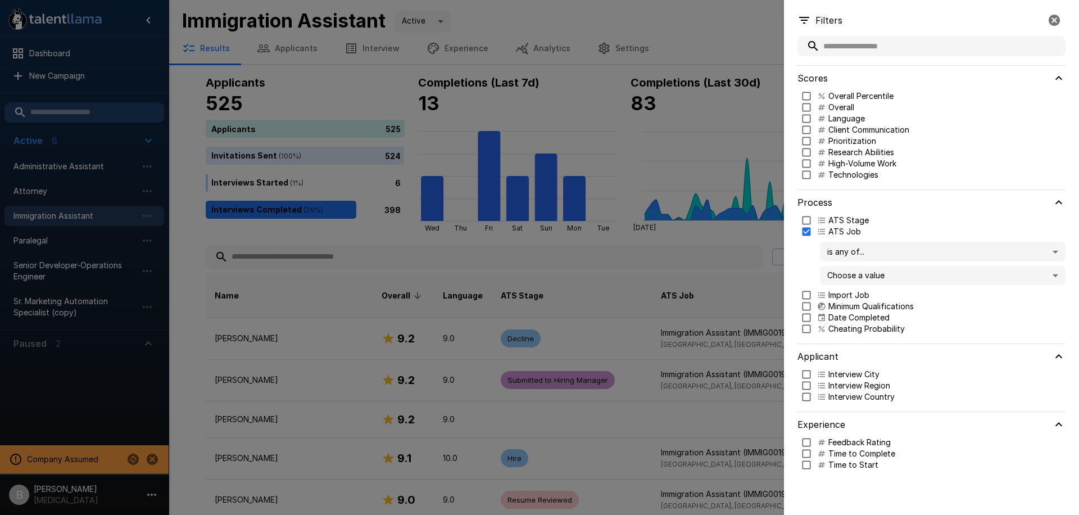
click at [889, 250] on body ".st0{fill:#FFFFFF;} .st1{fill:#76a4ed;} Dashboard New Campaign Active 6 Adminis…" at bounding box center [543, 257] width 1087 height 515
click at [889, 250] on div at bounding box center [539, 257] width 1079 height 515
click at [876, 280] on body ".st0{fill:#FFFFFF;} .st1{fill:#76a4ed;} Dashboard New Campaign Active 6 Adminis…" at bounding box center [543, 257] width 1087 height 515
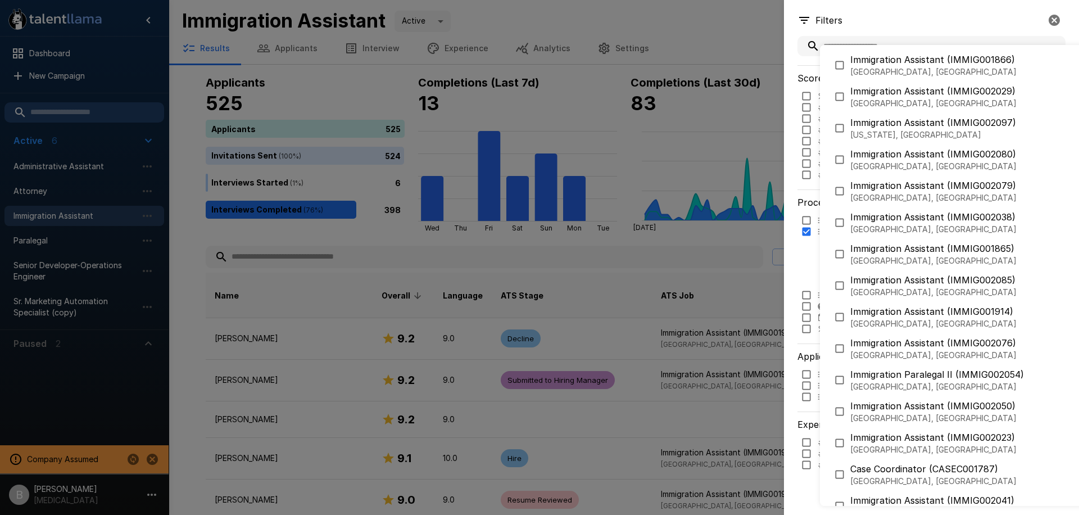
click at [793, 241] on div at bounding box center [539, 257] width 1079 height 515
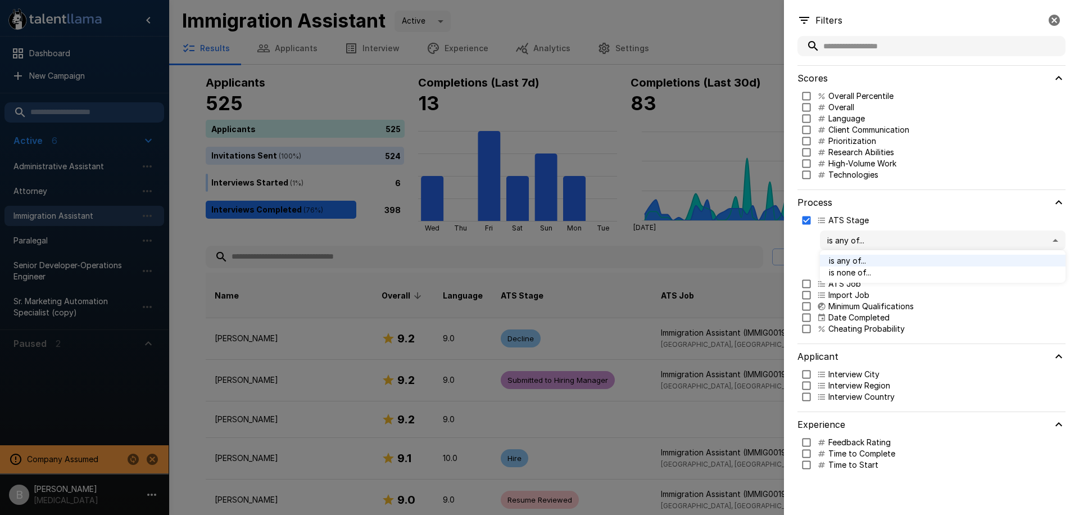
click at [913, 234] on body ".st0{fill:#FFFFFF;} .st1{fill:#76a4ed;} Dashboard New Campaign Active 6 Adminis…" at bounding box center [543, 257] width 1087 height 515
click at [913, 234] on div at bounding box center [539, 257] width 1079 height 515
click at [883, 266] on body ".st0{fill:#FFFFFF;} .st1{fill:#76a4ed;} Dashboard New Campaign Active 6 Adminis…" at bounding box center [543, 257] width 1087 height 515
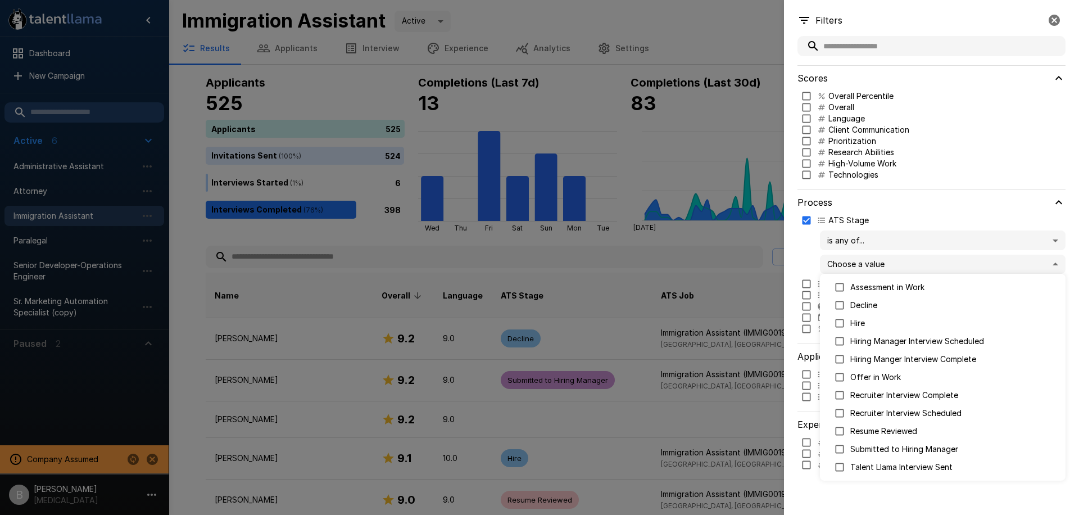
click at [853, 306] on p "Decline" at bounding box center [953, 304] width 206 height 11
type input "*******"
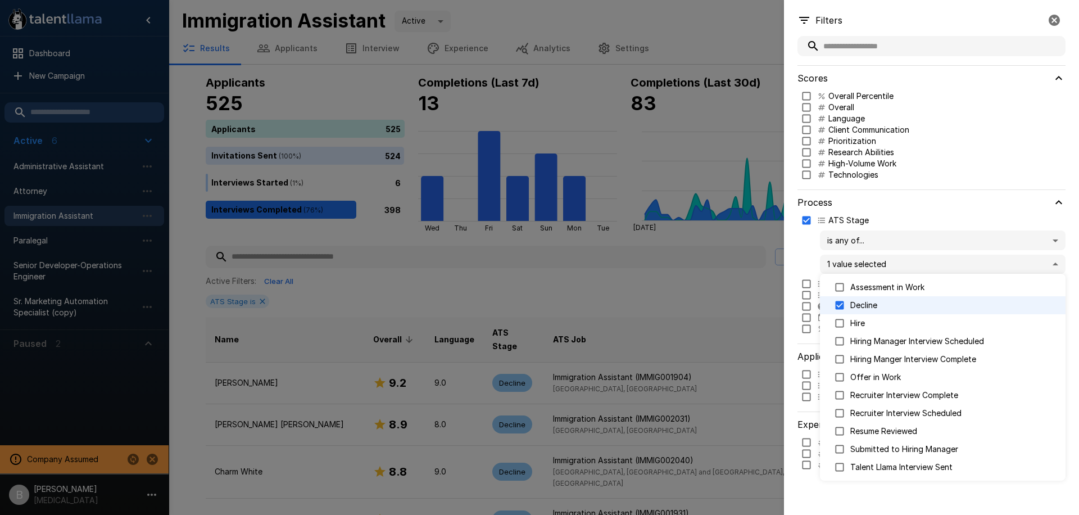
click at [799, 272] on div at bounding box center [539, 257] width 1079 height 515
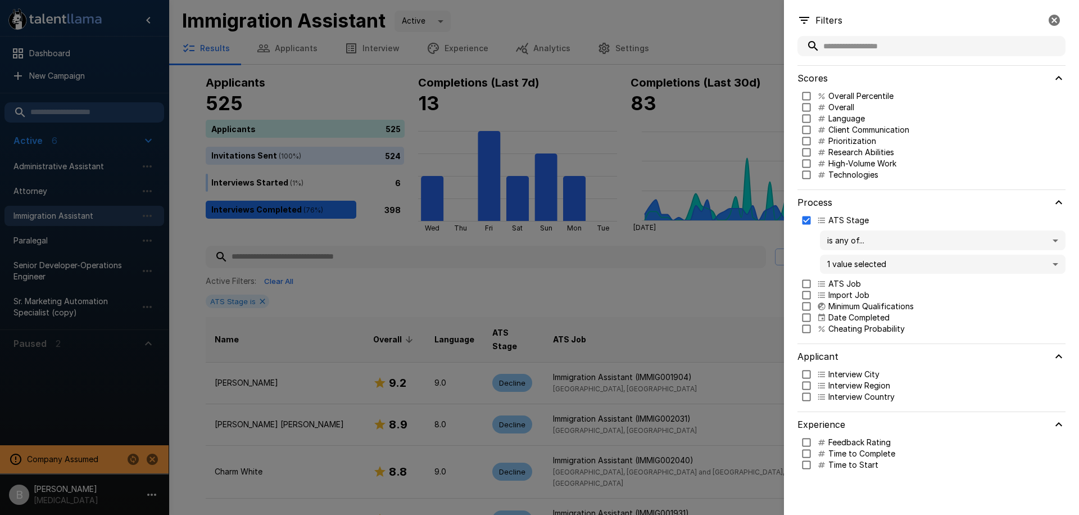
click at [654, 288] on div at bounding box center [539, 257] width 1079 height 515
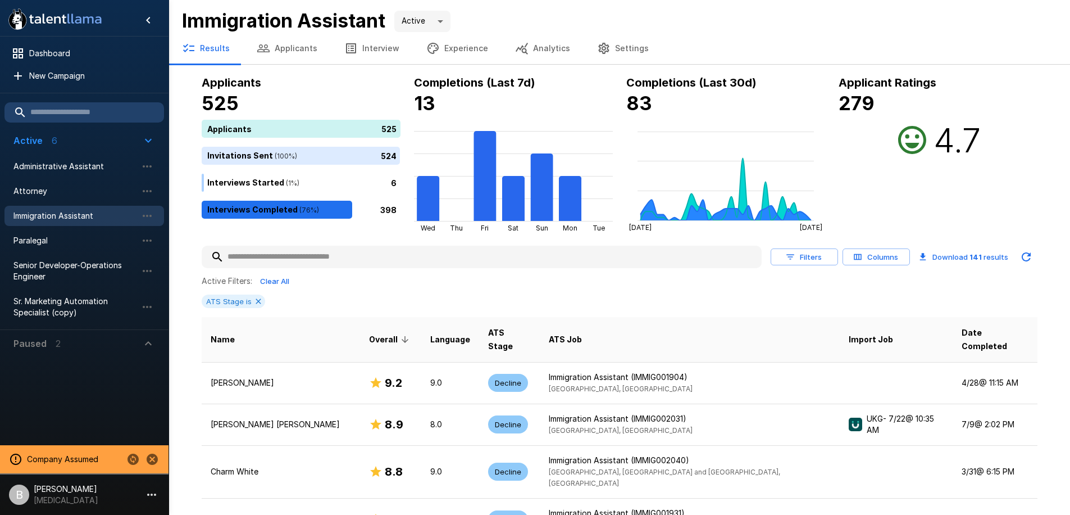
click at [502, 304] on div "ATS Stage is" at bounding box center [620, 300] width 836 height 13
click at [385, 285] on div "Active Filters: Clear All" at bounding box center [620, 280] width 836 height 17
click at [504, 50] on button "Analytics" at bounding box center [543, 48] width 82 height 31
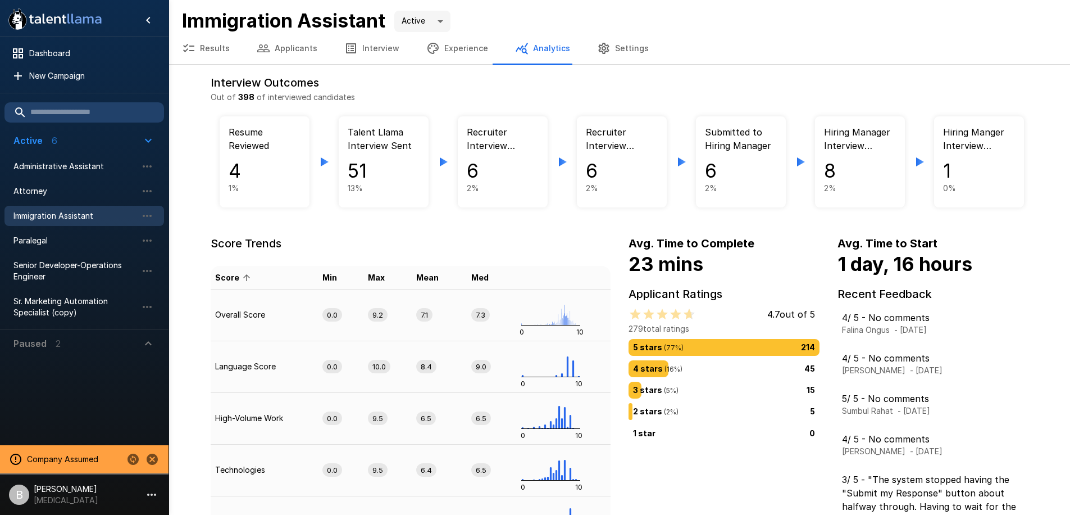
click at [214, 48] on button "Results" at bounding box center [206, 48] width 75 height 31
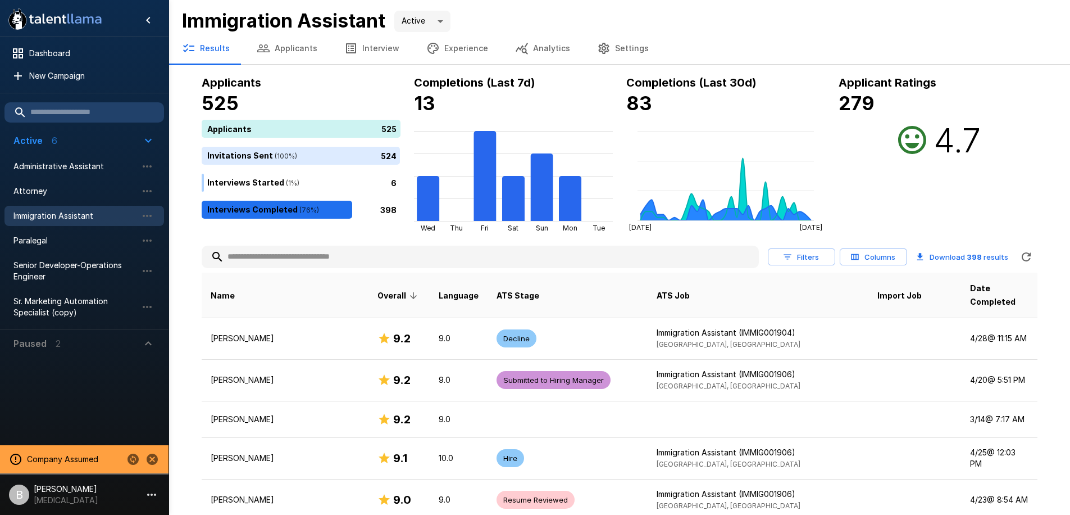
click at [553, 36] on button "Analytics" at bounding box center [543, 48] width 82 height 31
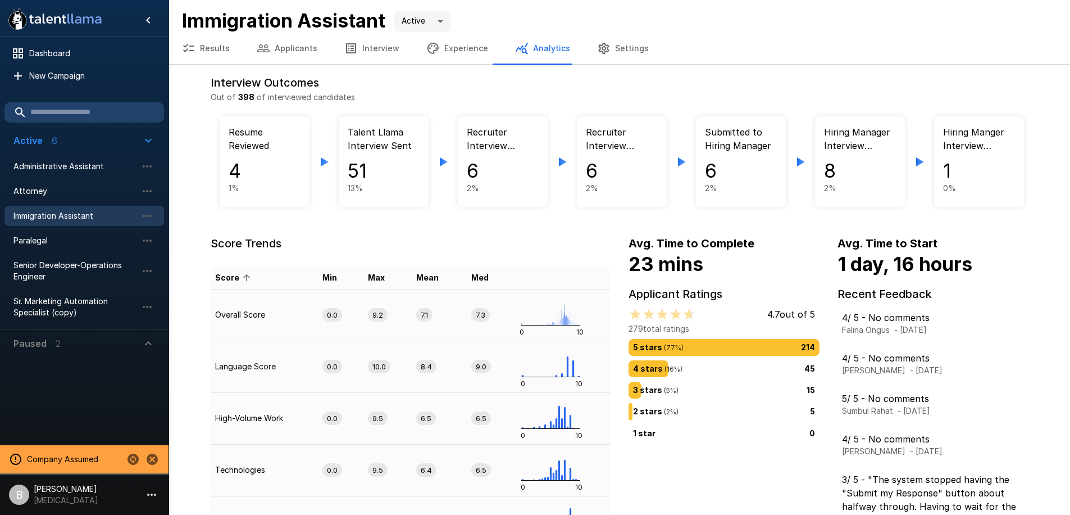
click at [538, 88] on h6 "Interview Outcomes" at bounding box center [620, 83] width 818 height 18
click at [494, 93] on p "Out of 398 of interviewed candidates" at bounding box center [620, 97] width 818 height 11
click at [213, 49] on button "Results" at bounding box center [206, 48] width 75 height 31
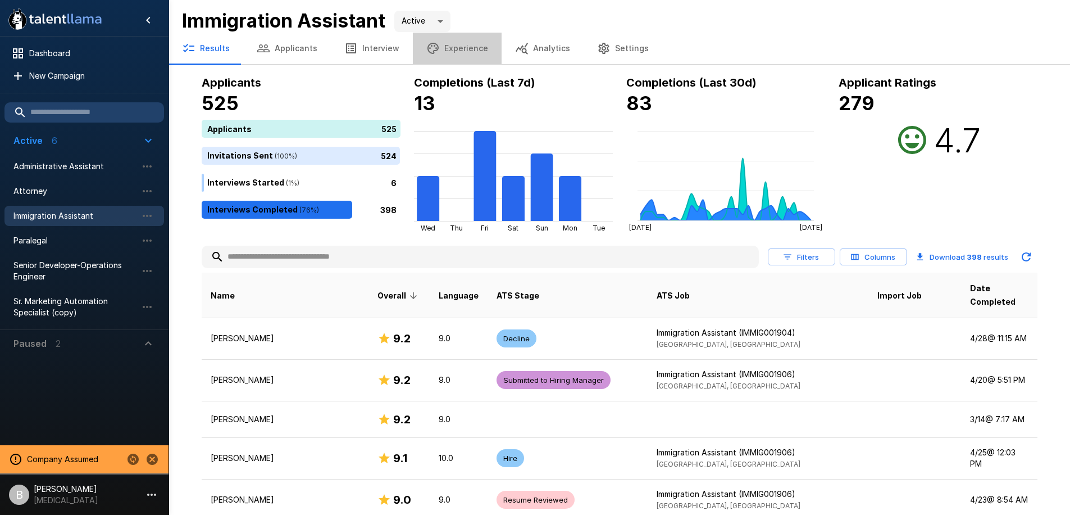
drag, startPoint x: 481, startPoint y: 51, endPoint x: 466, endPoint y: 48, distance: 15.3
click at [481, 50] on button "Experience" at bounding box center [457, 48] width 89 height 31
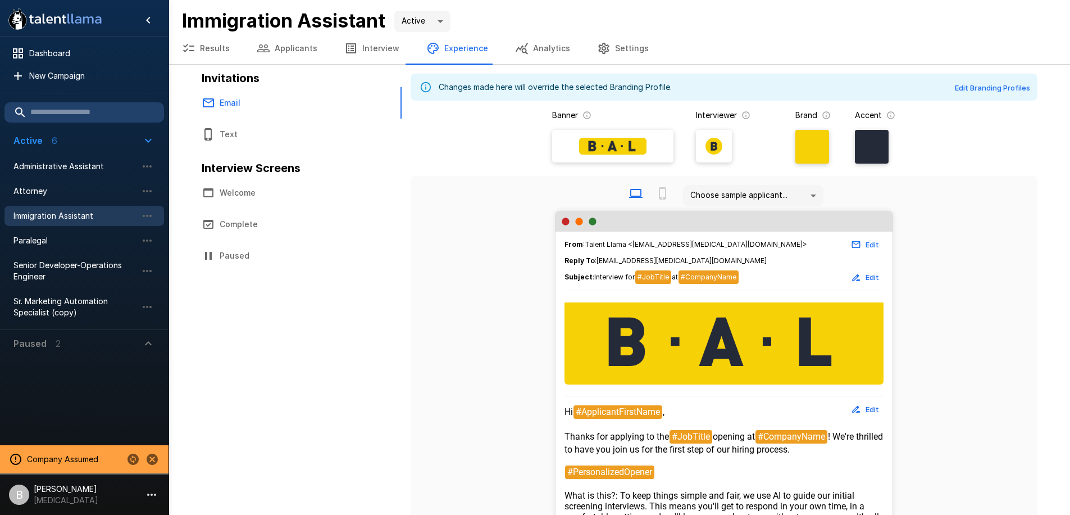
click at [536, 55] on button "Analytics" at bounding box center [543, 48] width 82 height 31
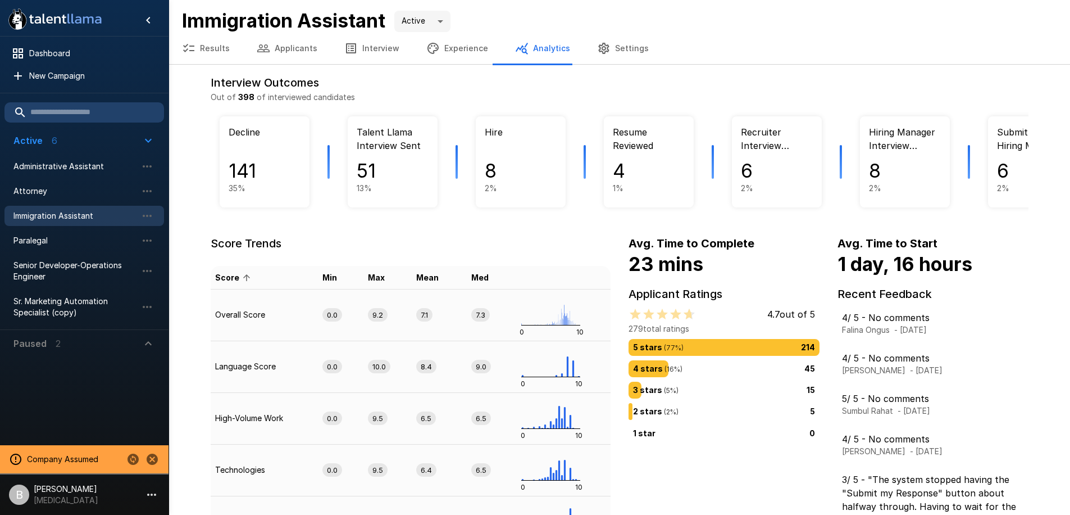
click at [213, 49] on button "Results" at bounding box center [206, 48] width 75 height 31
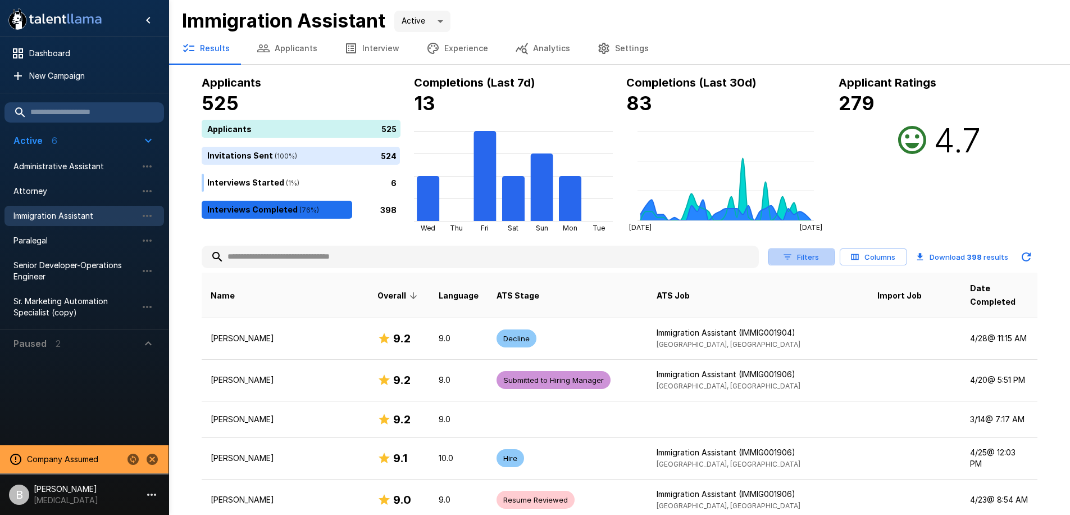
click at [810, 258] on button "Filters" at bounding box center [801, 256] width 67 height 17
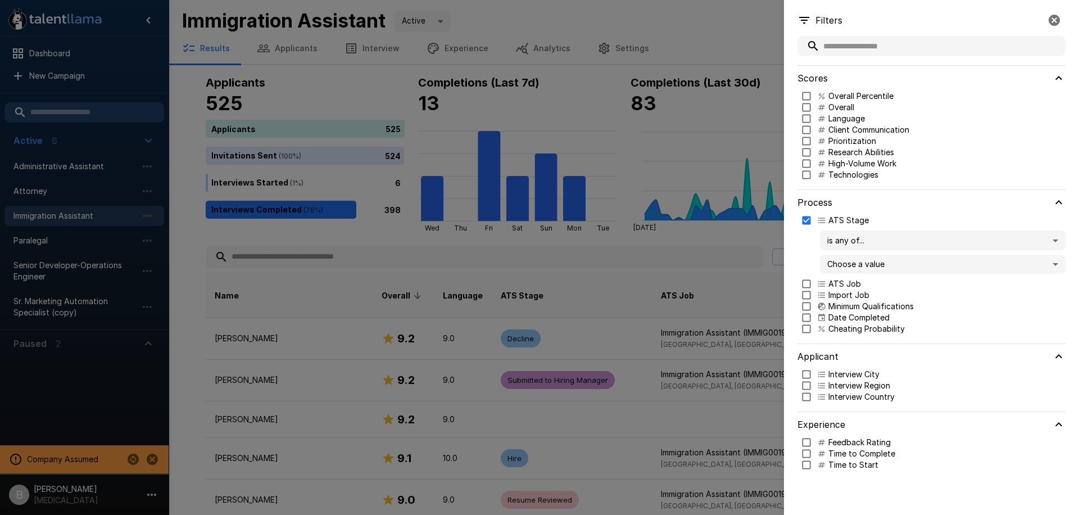
click at [925, 258] on body ".st0{fill:#FFFFFF;} .st1{fill:#76a4ed;} Dashboard New Campaign Active 6 Adminis…" at bounding box center [543, 257] width 1087 height 515
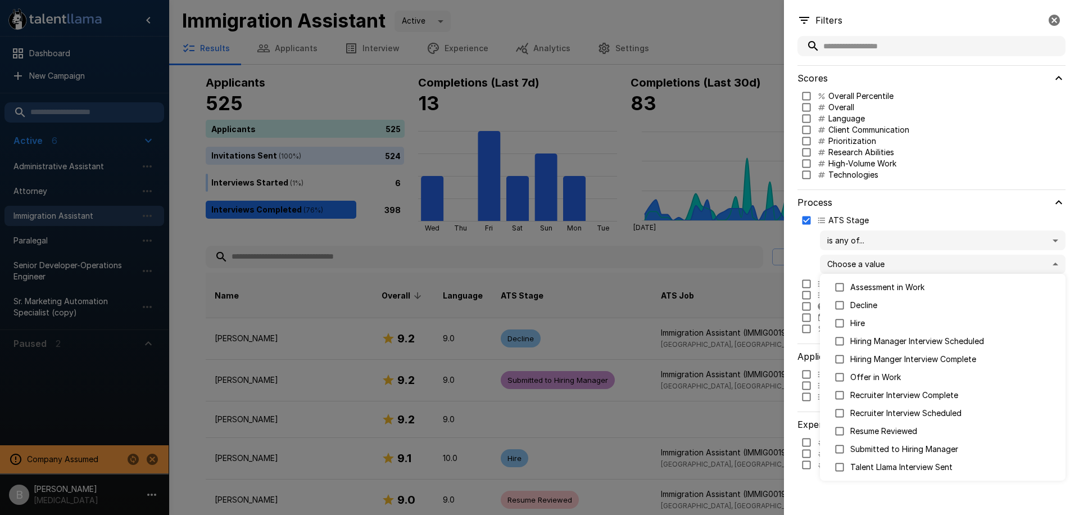
click at [659, 235] on div at bounding box center [539, 257] width 1079 height 515
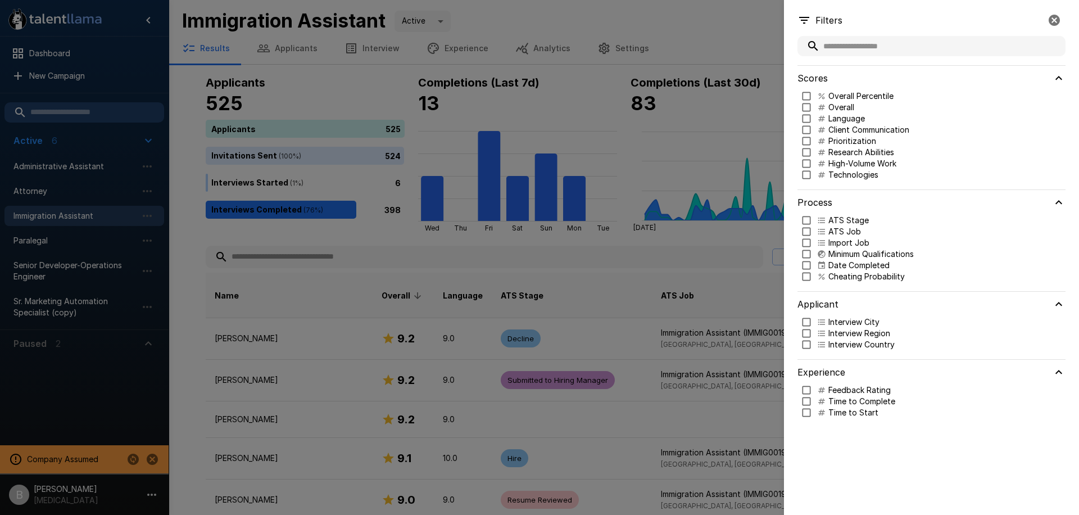
click at [668, 235] on div at bounding box center [539, 257] width 1079 height 515
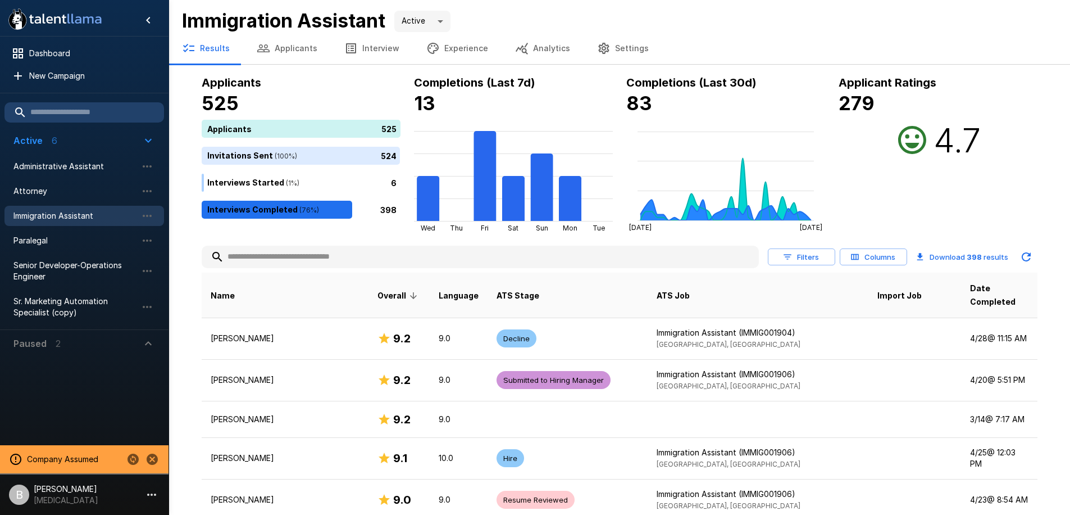
click at [538, 52] on button "Analytics" at bounding box center [543, 48] width 82 height 31
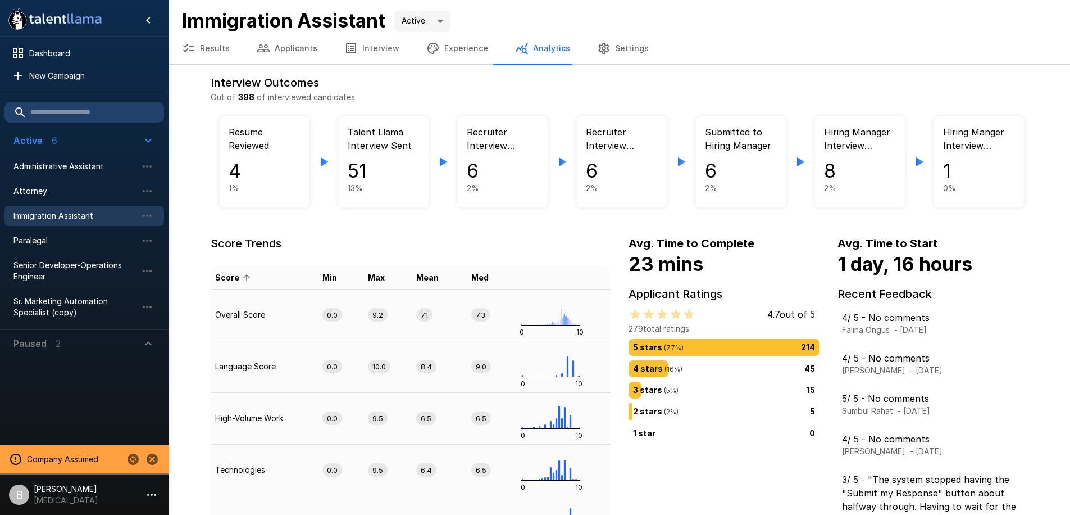
click at [439, 45] on button "Experience" at bounding box center [457, 48] width 89 height 31
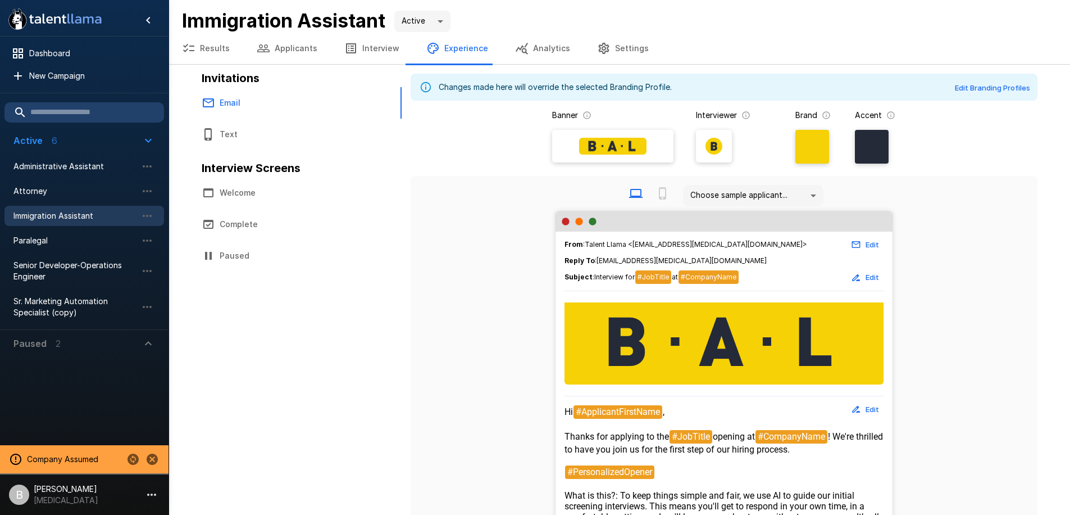
click at [204, 47] on button "Results" at bounding box center [206, 48] width 75 height 31
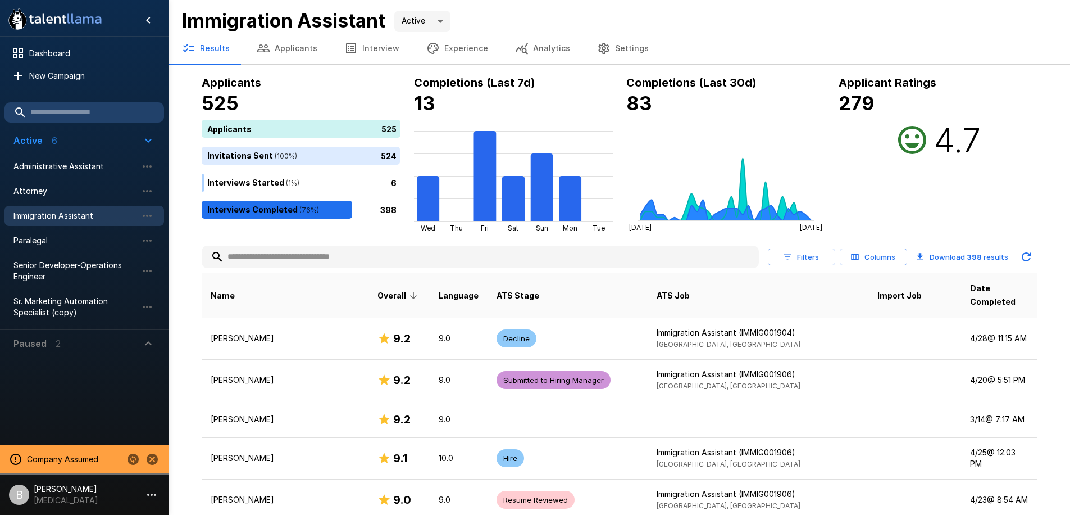
click at [303, 254] on input "text" at bounding box center [480, 257] width 557 height 20
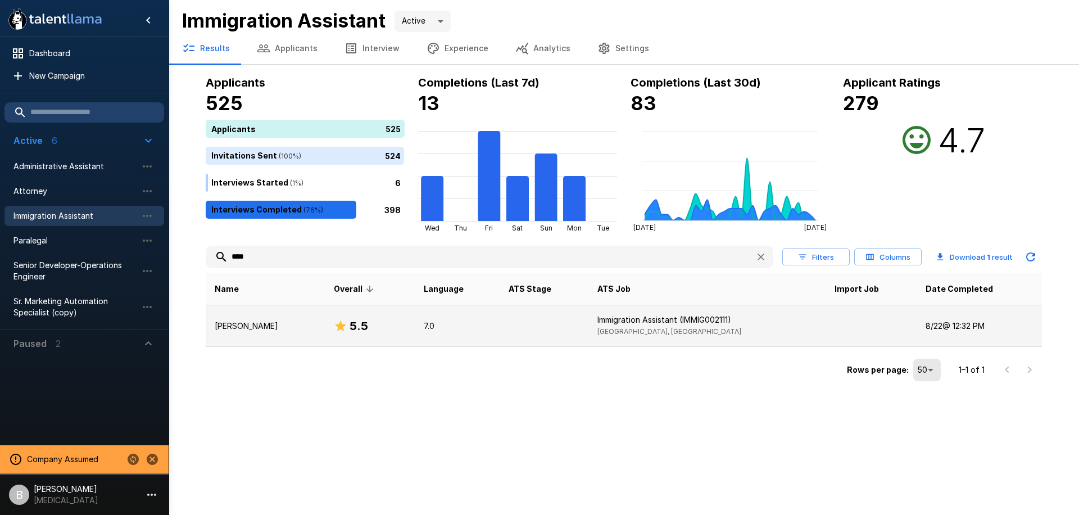
type input "****"
click at [653, 327] on td "Immigration Assistant (IMMIG002111) Richardson, TX" at bounding box center [706, 326] width 237 height 42
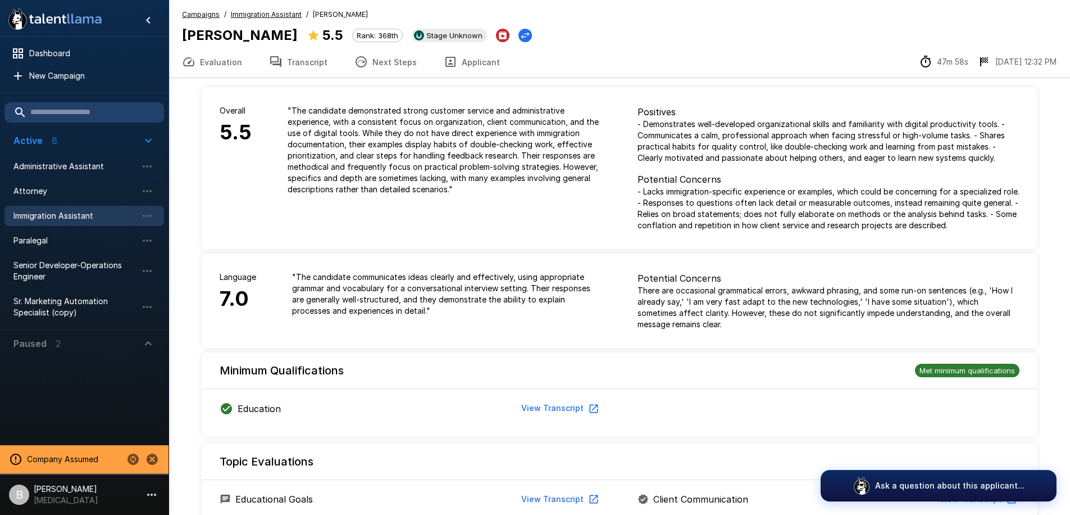
click at [468, 192] on p "" The candidate demonstrated strong customer service and administrative experie…" at bounding box center [445, 150] width 314 height 90
click at [270, 14] on u "Immigration Assistant" at bounding box center [266, 14] width 71 height 8
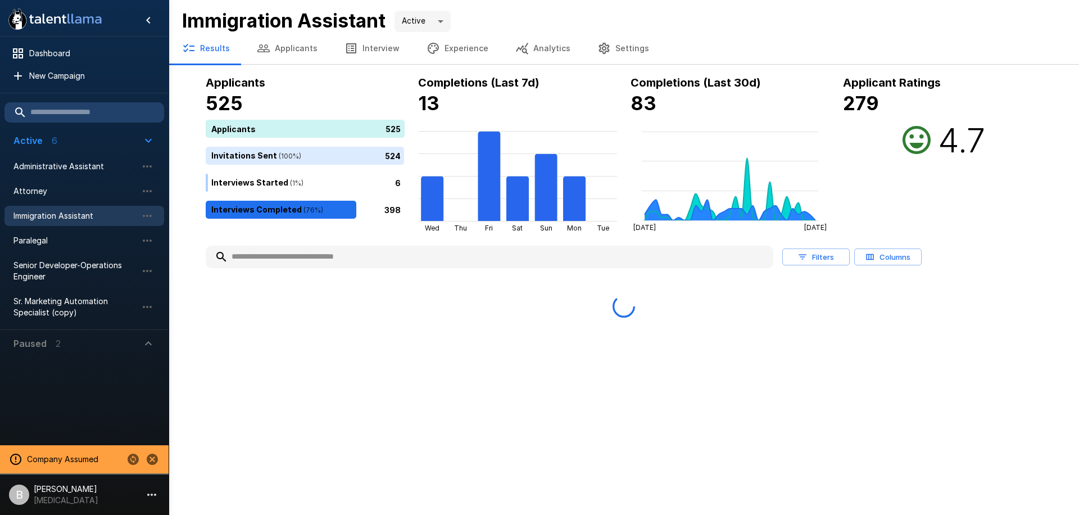
click at [264, 263] on input "text" at bounding box center [489, 257] width 567 height 20
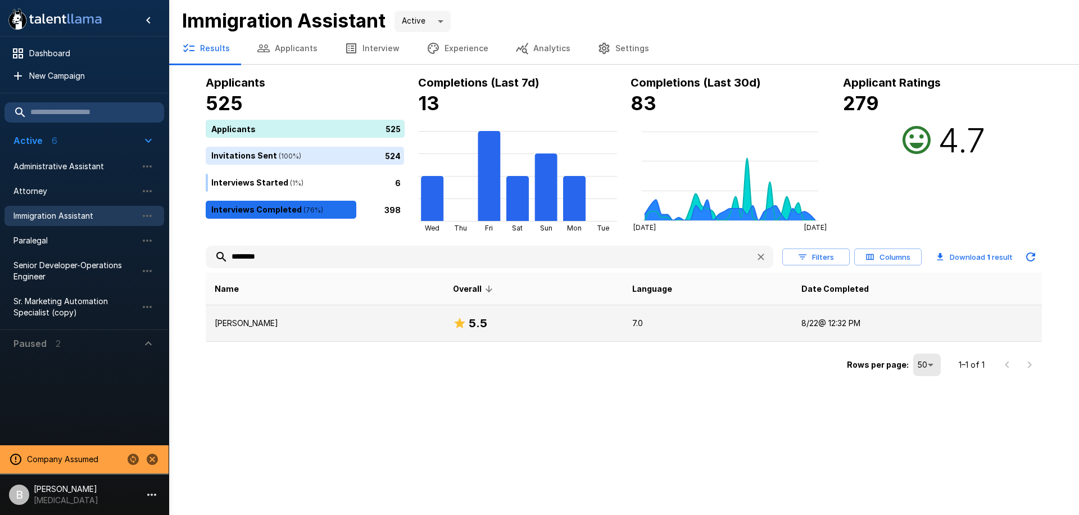
type input "********"
click at [303, 323] on p "[PERSON_NAME]" at bounding box center [325, 322] width 220 height 11
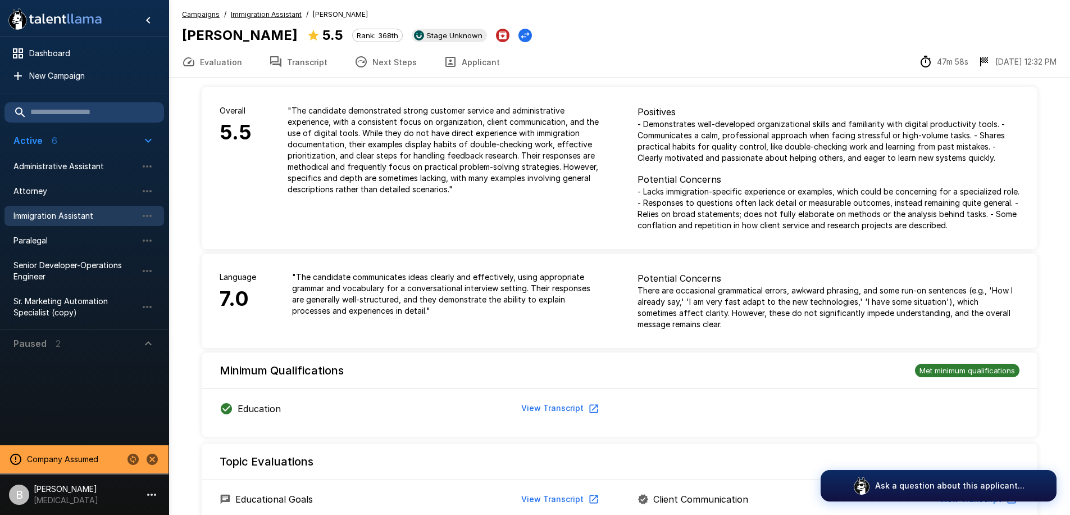
click at [59, 501] on p "[MEDICAL_DATA]" at bounding box center [66, 499] width 65 height 11
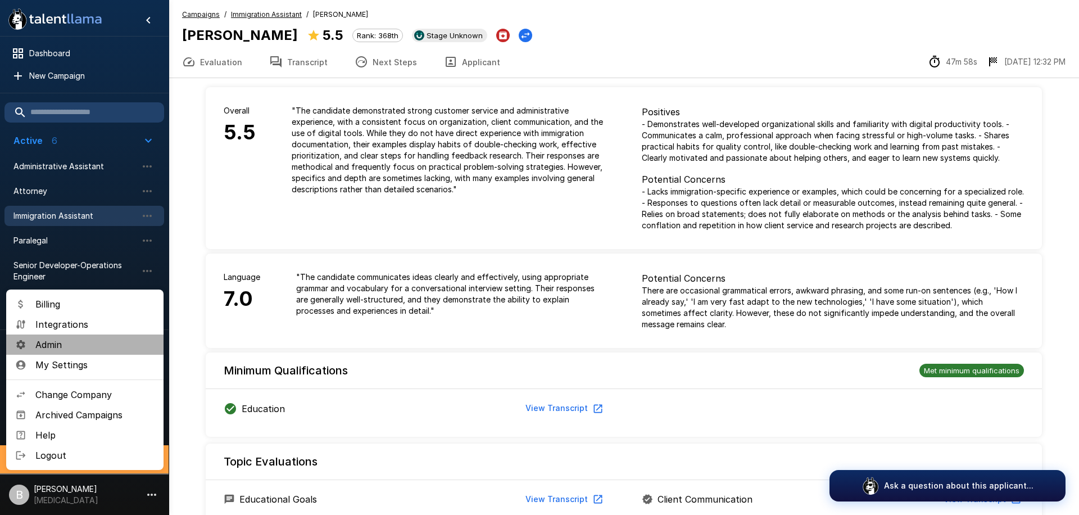
click at [69, 340] on span "Admin" at bounding box center [94, 344] width 119 height 13
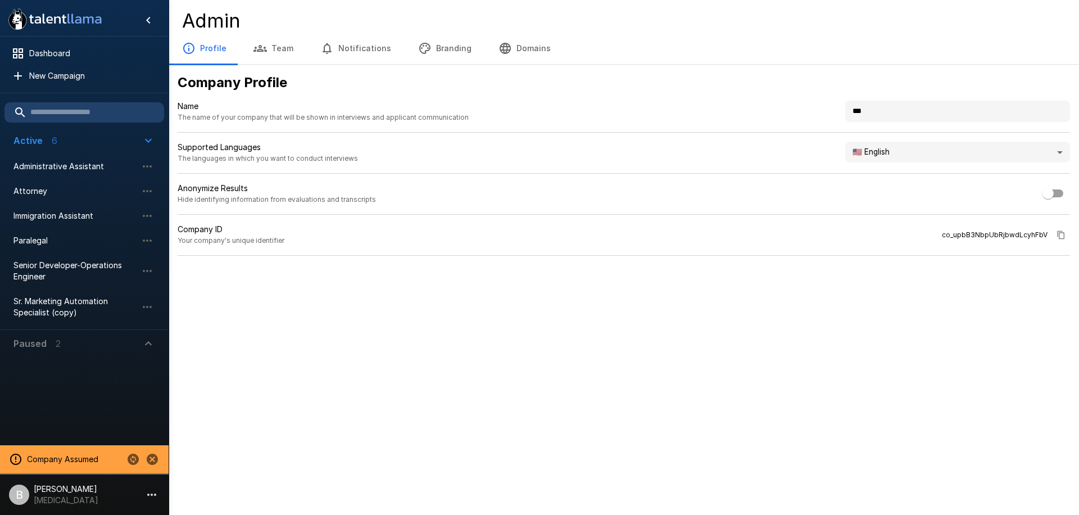
click at [531, 51] on button "Domains" at bounding box center [524, 48] width 79 height 31
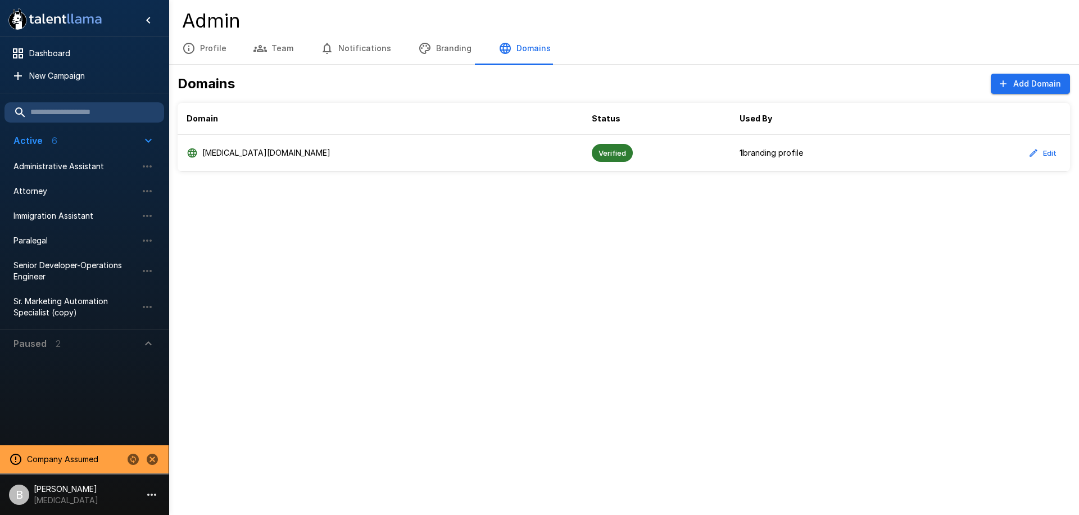
click at [58, 499] on p "[MEDICAL_DATA]" at bounding box center [66, 499] width 65 height 11
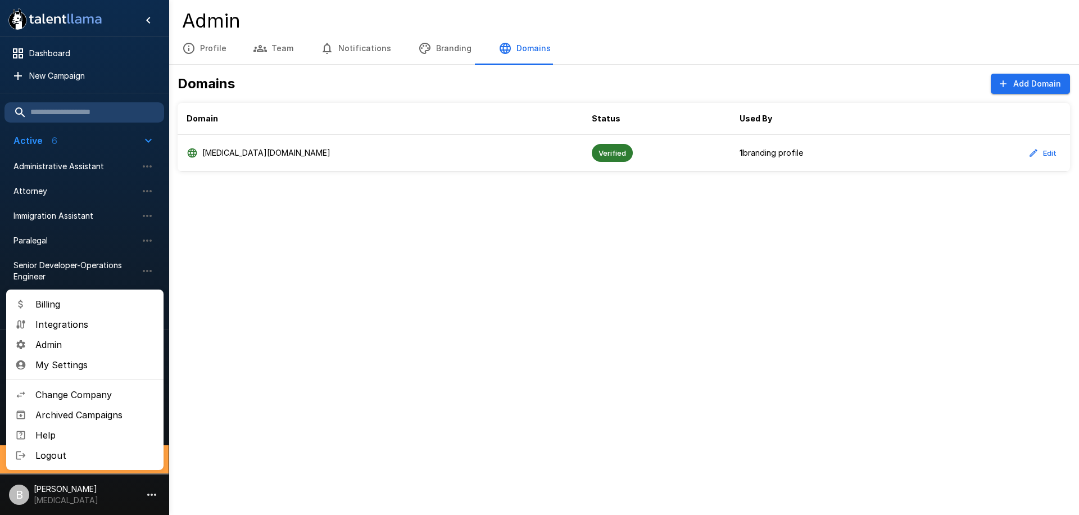
click at [83, 345] on span "Admin" at bounding box center [94, 344] width 119 height 13
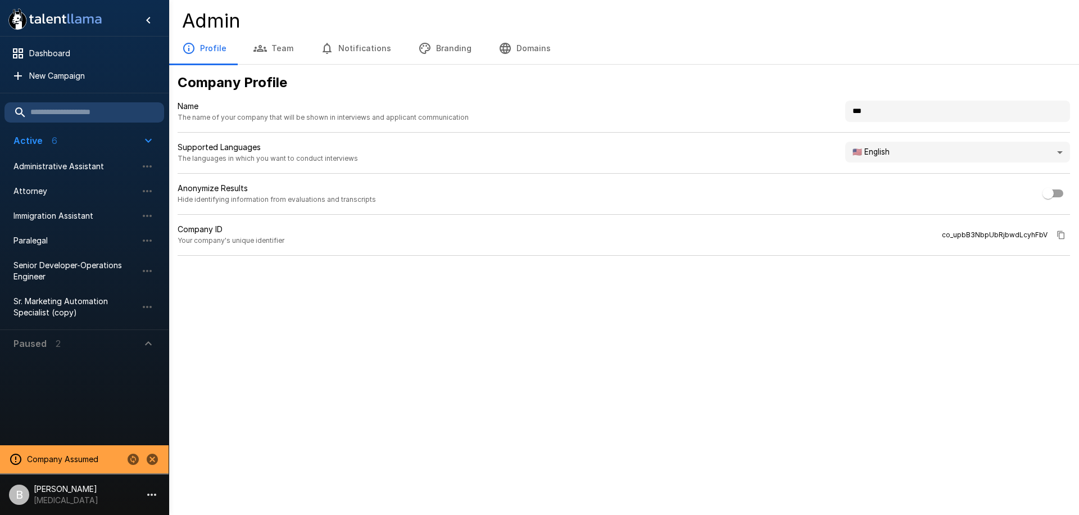
click at [433, 34] on button "Branding" at bounding box center [444, 48] width 80 height 31
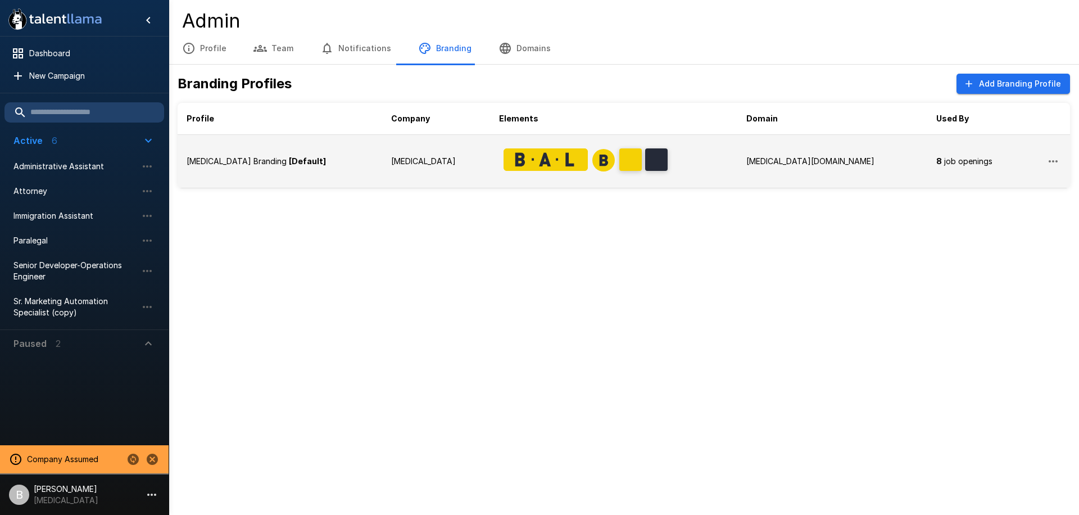
click at [268, 170] on td "[MEDICAL_DATA] Branding [Default]" at bounding box center [280, 161] width 204 height 53
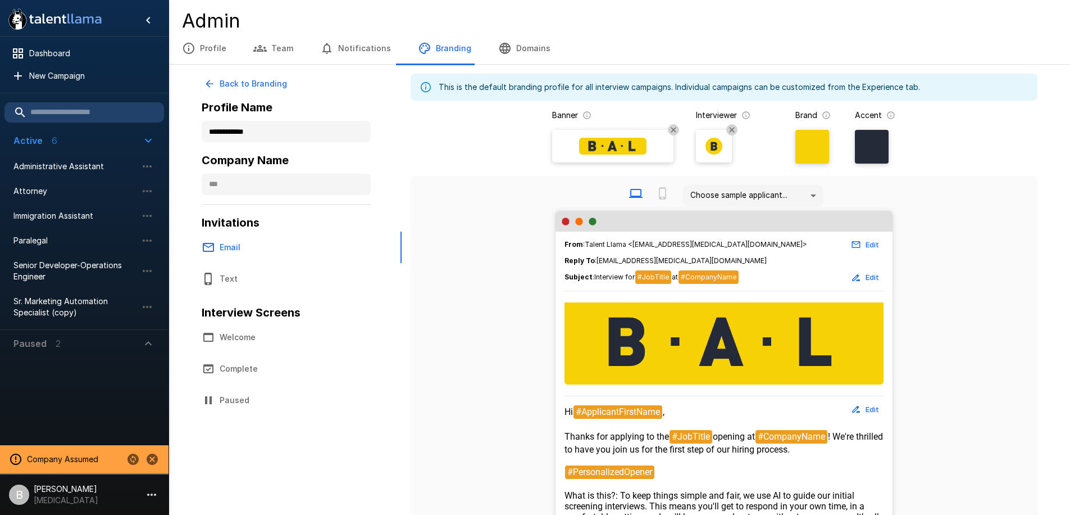
click at [879, 236] on button "Edit" at bounding box center [866, 244] width 36 height 17
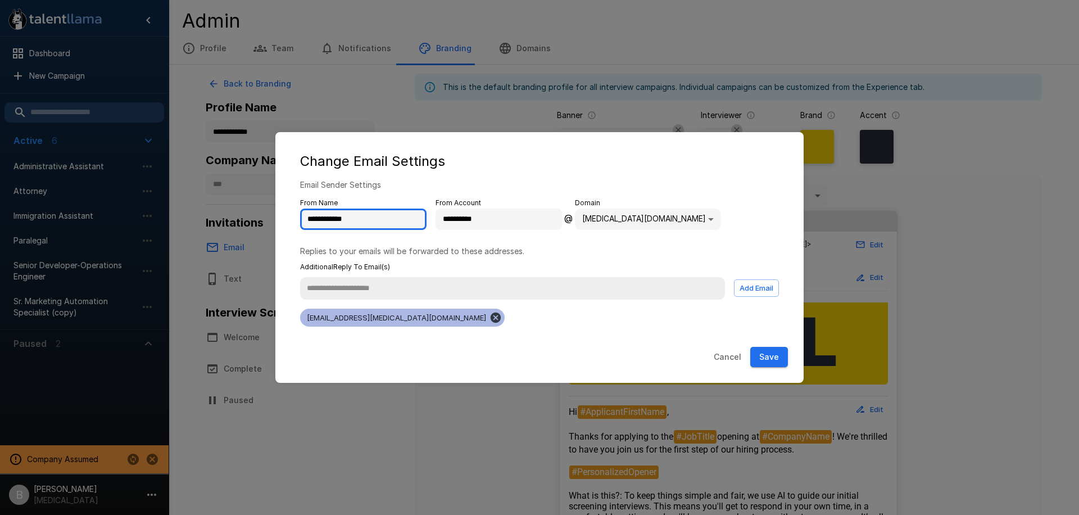
drag, startPoint x: 374, startPoint y: 222, endPoint x: 139, endPoint y: 201, distance: 235.2
click at [139, 201] on div "**********" at bounding box center [539, 257] width 1079 height 515
click at [468, 219] on input "**********" at bounding box center [498, 218] width 126 height 21
click at [466, 222] on input "**********" at bounding box center [498, 218] width 126 height 21
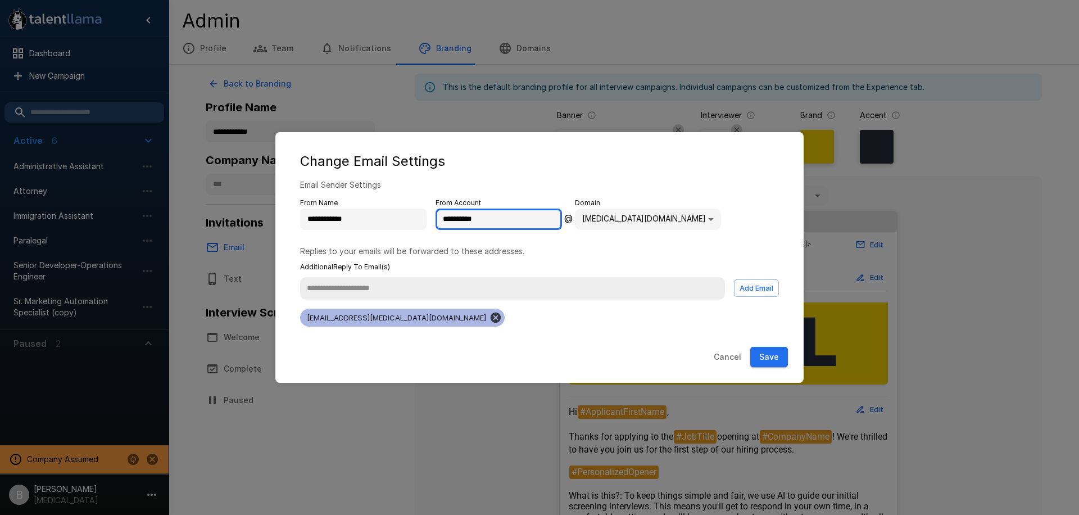
click at [466, 222] on input "**********" at bounding box center [498, 218] width 126 height 21
click at [333, 216] on input "**********" at bounding box center [363, 218] width 126 height 21
click at [312, 211] on input "**********" at bounding box center [363, 218] width 126 height 21
click at [360, 221] on input "**********" at bounding box center [363, 218] width 126 height 21
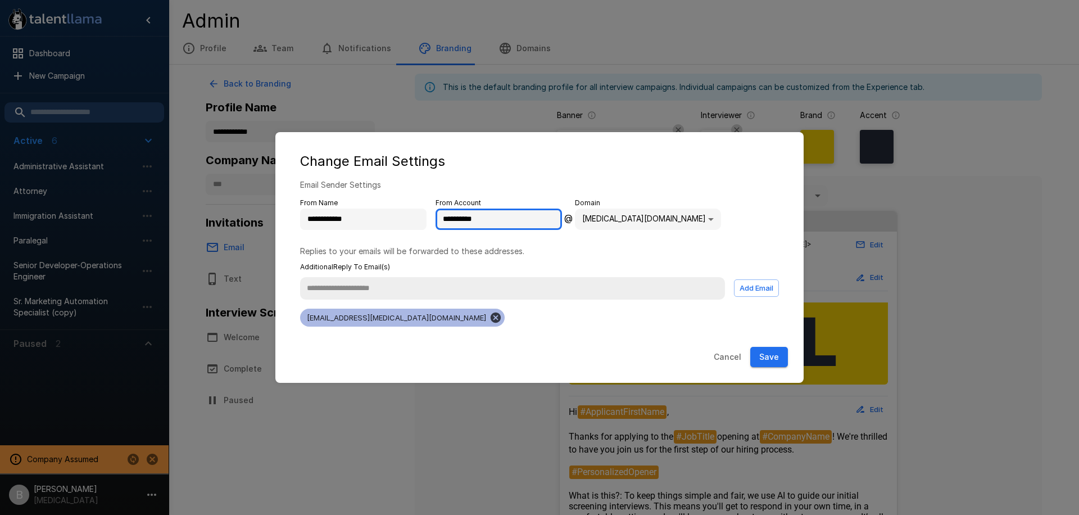
click at [464, 221] on input "**********" at bounding box center [498, 218] width 126 height 21
type input "**********"
click at [457, 289] on input "text" at bounding box center [512, 288] width 425 height 22
click at [297, 291] on div "**********" at bounding box center [539, 260] width 506 height 162
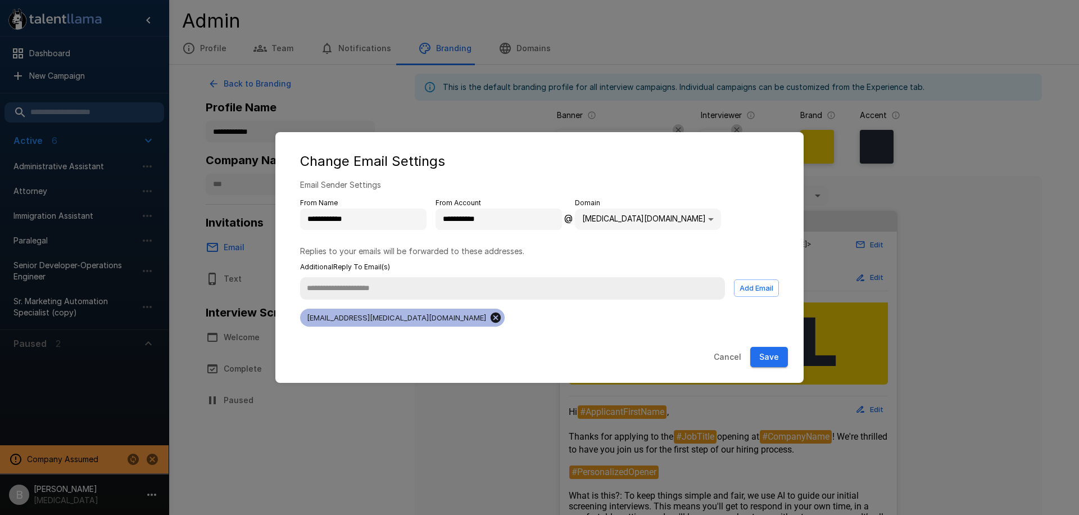
click at [490, 315] on icon at bounding box center [495, 317] width 10 height 10
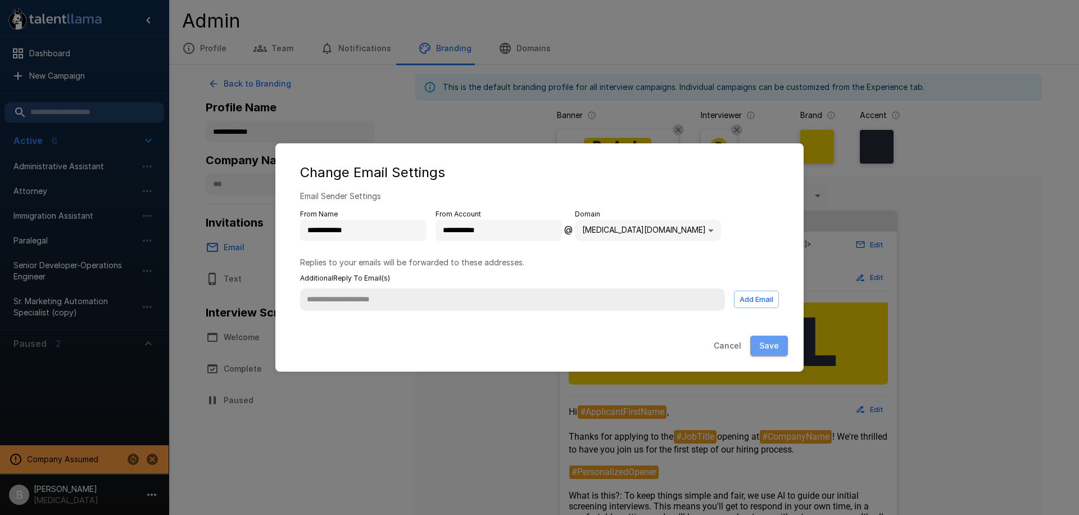
click at [785, 345] on button "Save" at bounding box center [769, 345] width 38 height 21
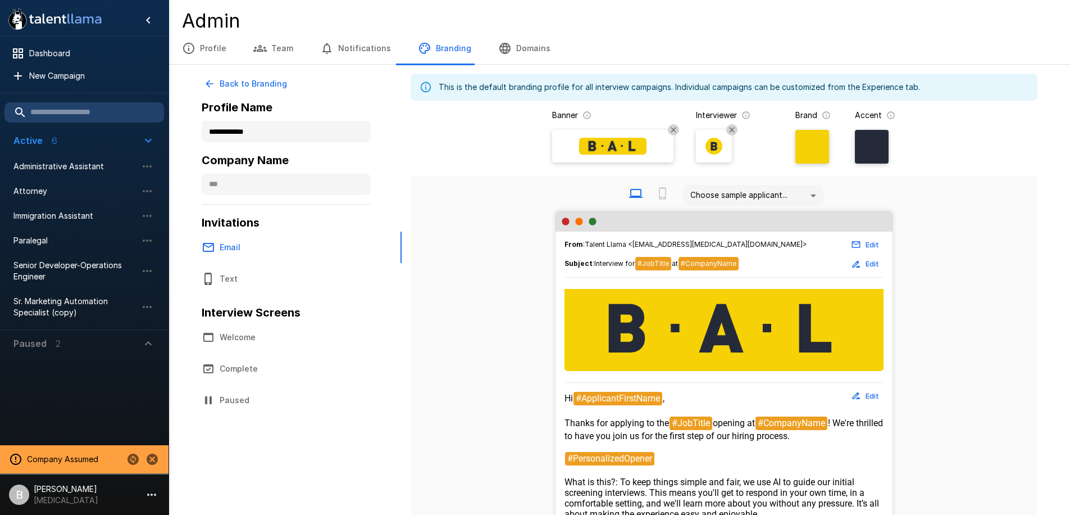
click at [872, 243] on button "Edit" at bounding box center [866, 244] width 36 height 17
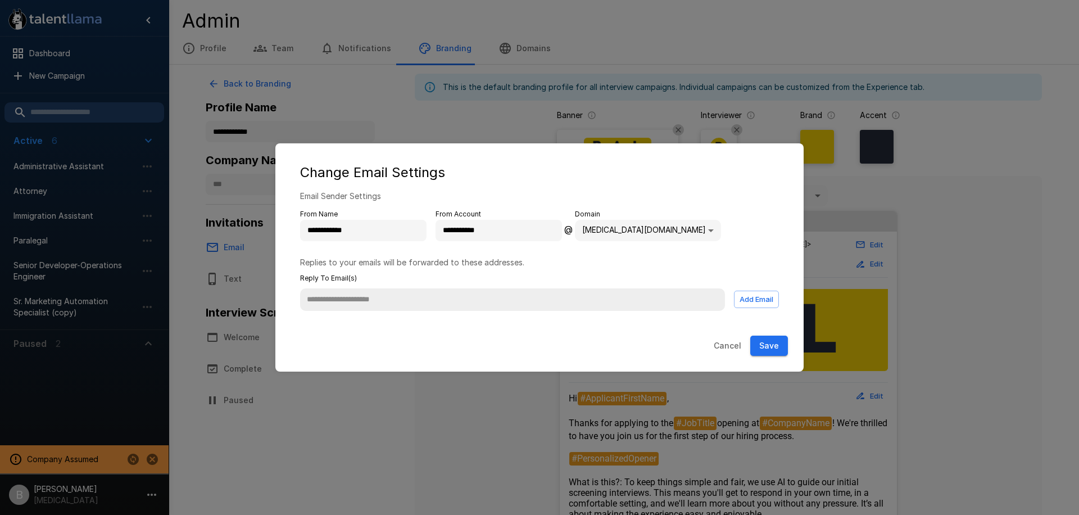
click at [347, 242] on div "**********" at bounding box center [539, 225] width 479 height 46
click at [347, 241] on div "**********" at bounding box center [539, 225] width 479 height 46
click at [349, 234] on input "**********" at bounding box center [363, 230] width 126 height 21
click at [358, 227] on input "**********" at bounding box center [363, 230] width 126 height 21
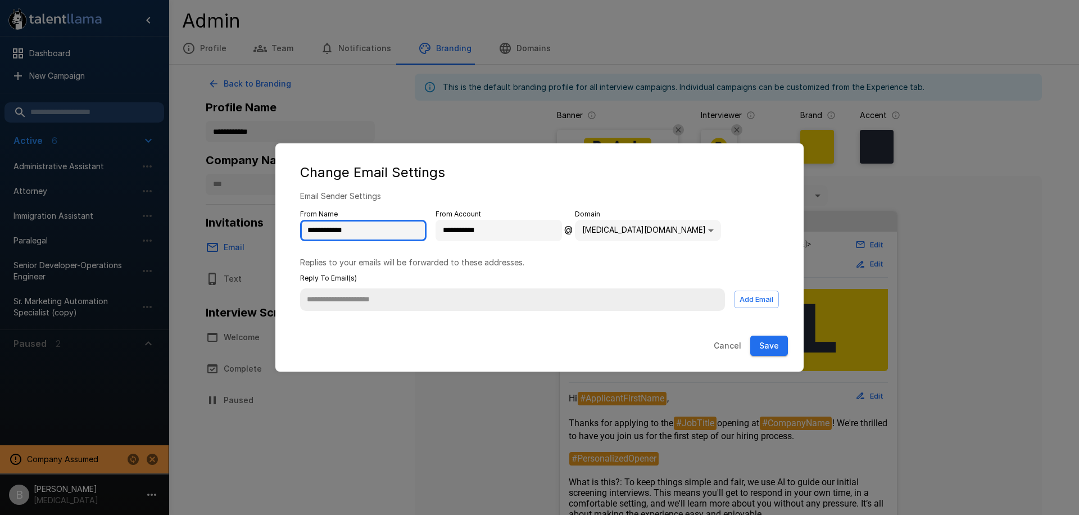
drag, startPoint x: 385, startPoint y: 227, endPoint x: 189, endPoint y: 213, distance: 196.6
click at [189, 213] on div "**********" at bounding box center [539, 257] width 1079 height 515
type input "**********"
click at [779, 345] on button "Save" at bounding box center [769, 345] width 38 height 21
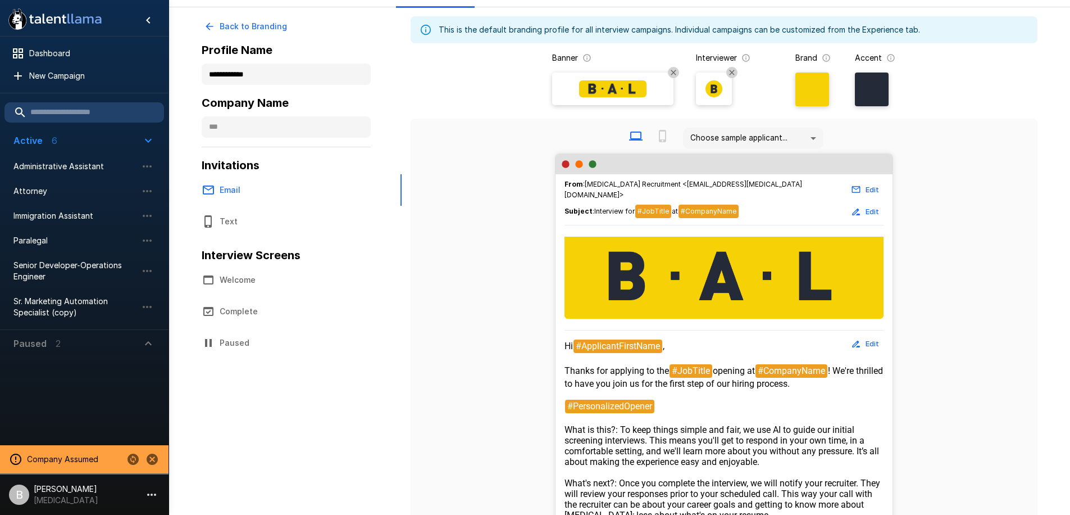
scroll to position [67, 0]
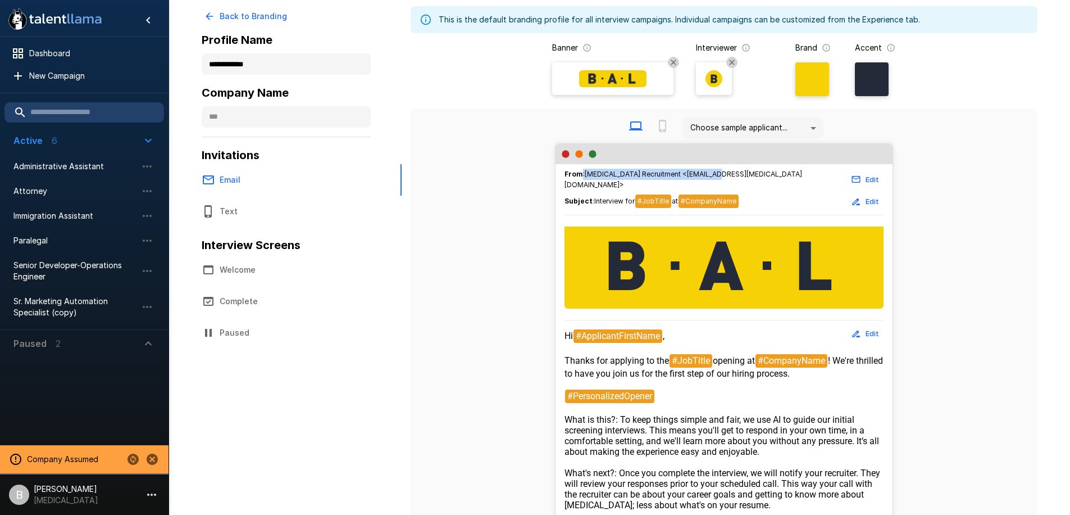
drag, startPoint x: 581, startPoint y: 179, endPoint x: 738, endPoint y: 174, distance: 156.8
click at [718, 174] on div "From : [MEDICAL_DATA] Recruitment <[EMAIL_ADDRESS][MEDICAL_DATA][DOMAIN_NAME]> …" at bounding box center [724, 180] width 319 height 22
click at [745, 173] on div "From : [MEDICAL_DATA] Recruitment <[EMAIL_ADDRESS][MEDICAL_DATA][DOMAIN_NAME]> …" at bounding box center [724, 180] width 319 height 22
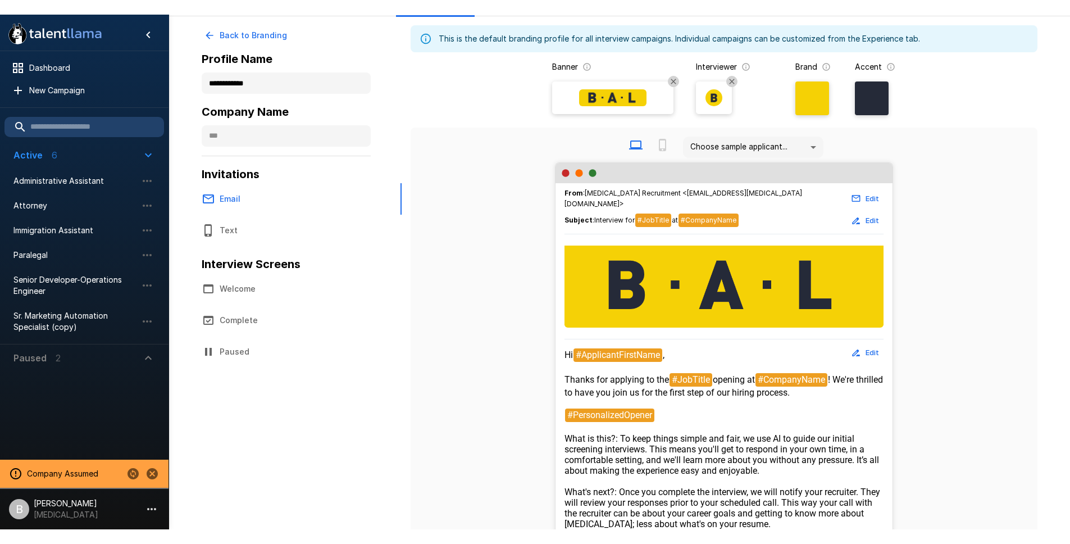
scroll to position [0, 0]
